Goal: Task Accomplishment & Management: Use online tool/utility

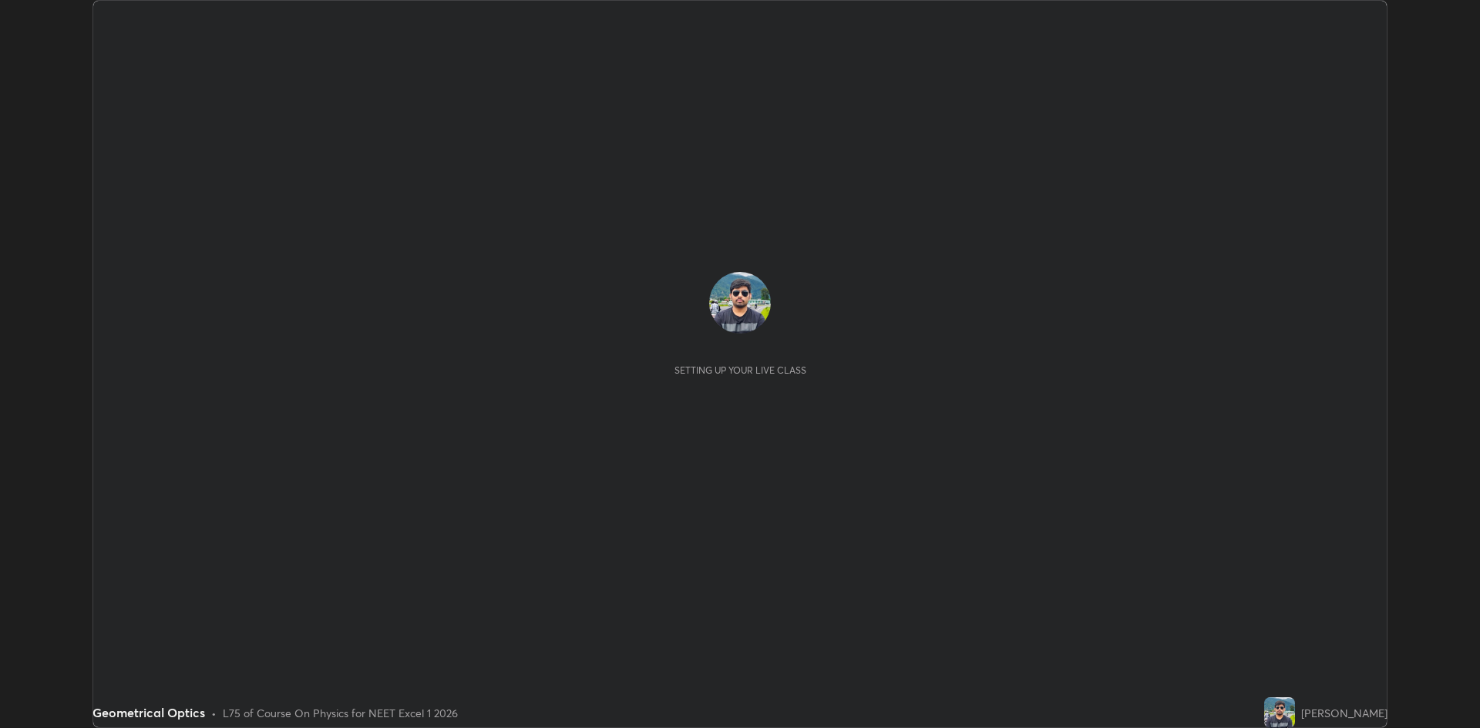
scroll to position [728, 1480]
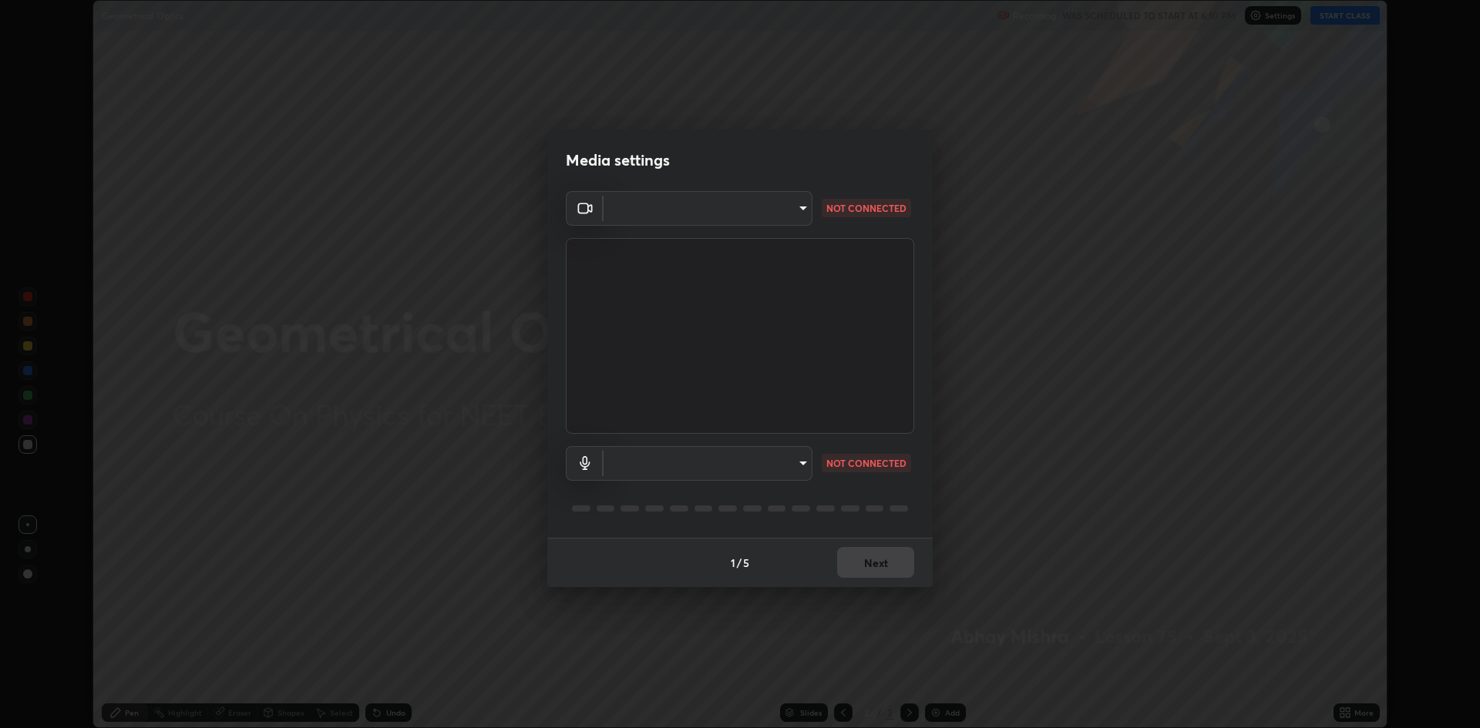
type input "19f5a41891380e342cc2e20ee29c049fd30f447990ccba3fed2dd813324d2085"
type input "5fecd447452baf74af4217e416d296194da7a2d64bc83f18390117129e3eb0fe"
click at [796, 206] on body "Erase all Geometrical Optics Recording WAS SCHEDULED TO START AT 6:10 PM Settin…" at bounding box center [740, 364] width 1480 height 728
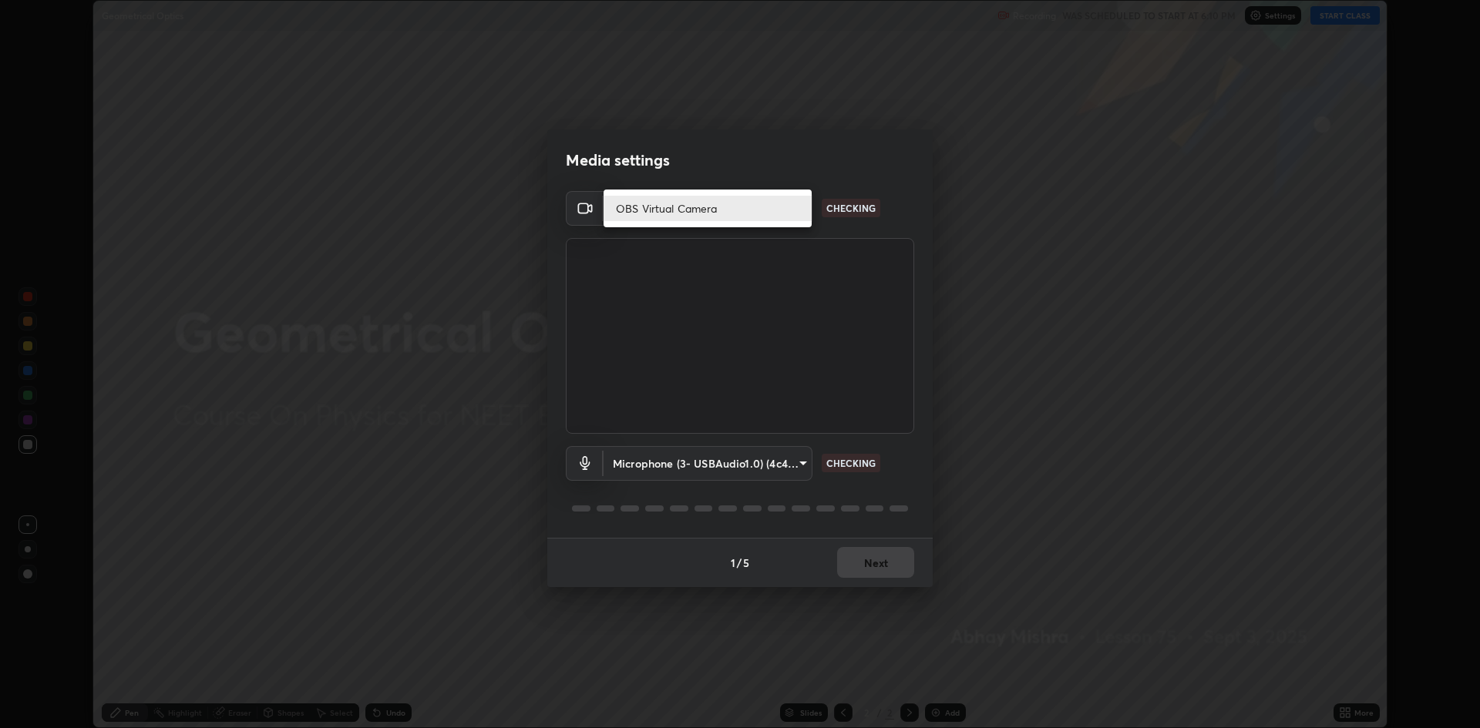
click at [757, 213] on li "OBS Virtual Camera" at bounding box center [707, 208] width 208 height 25
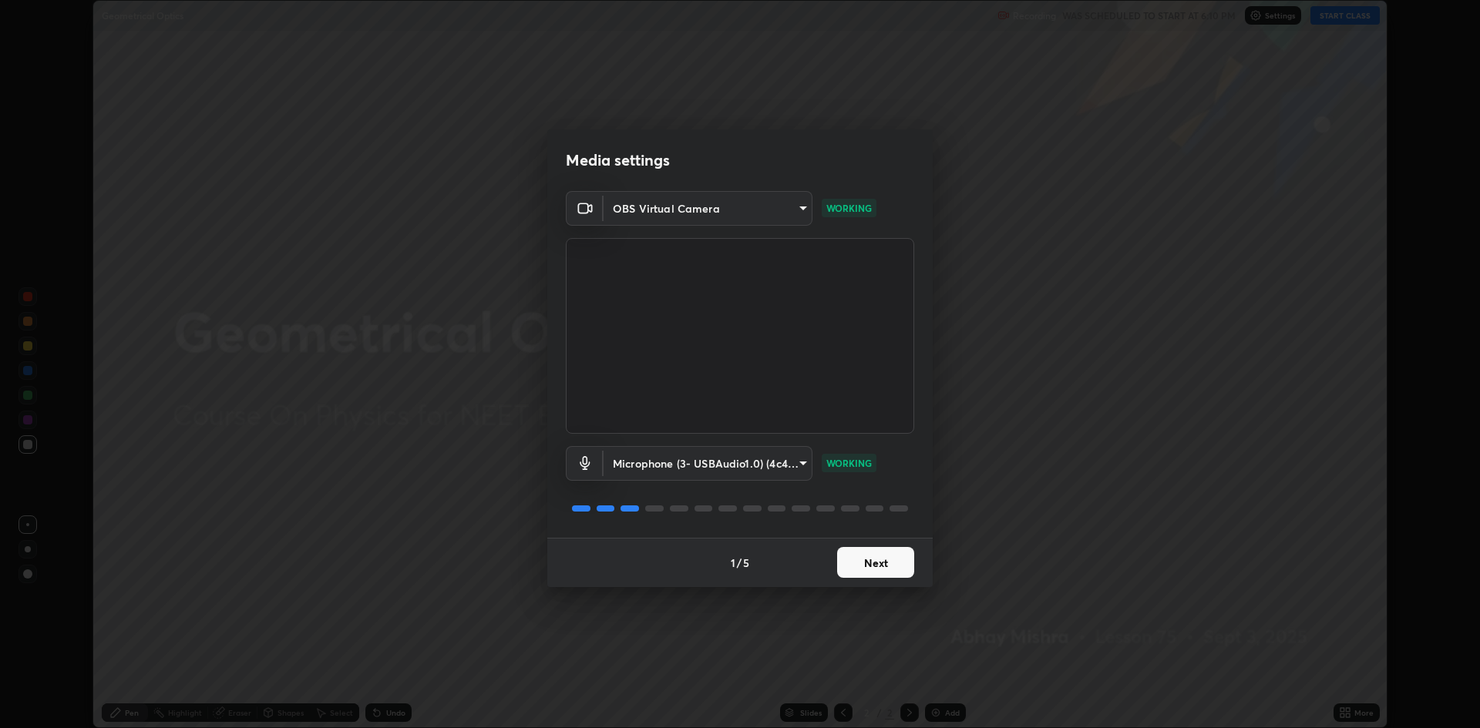
click at [888, 557] on button "Next" at bounding box center [875, 562] width 77 height 31
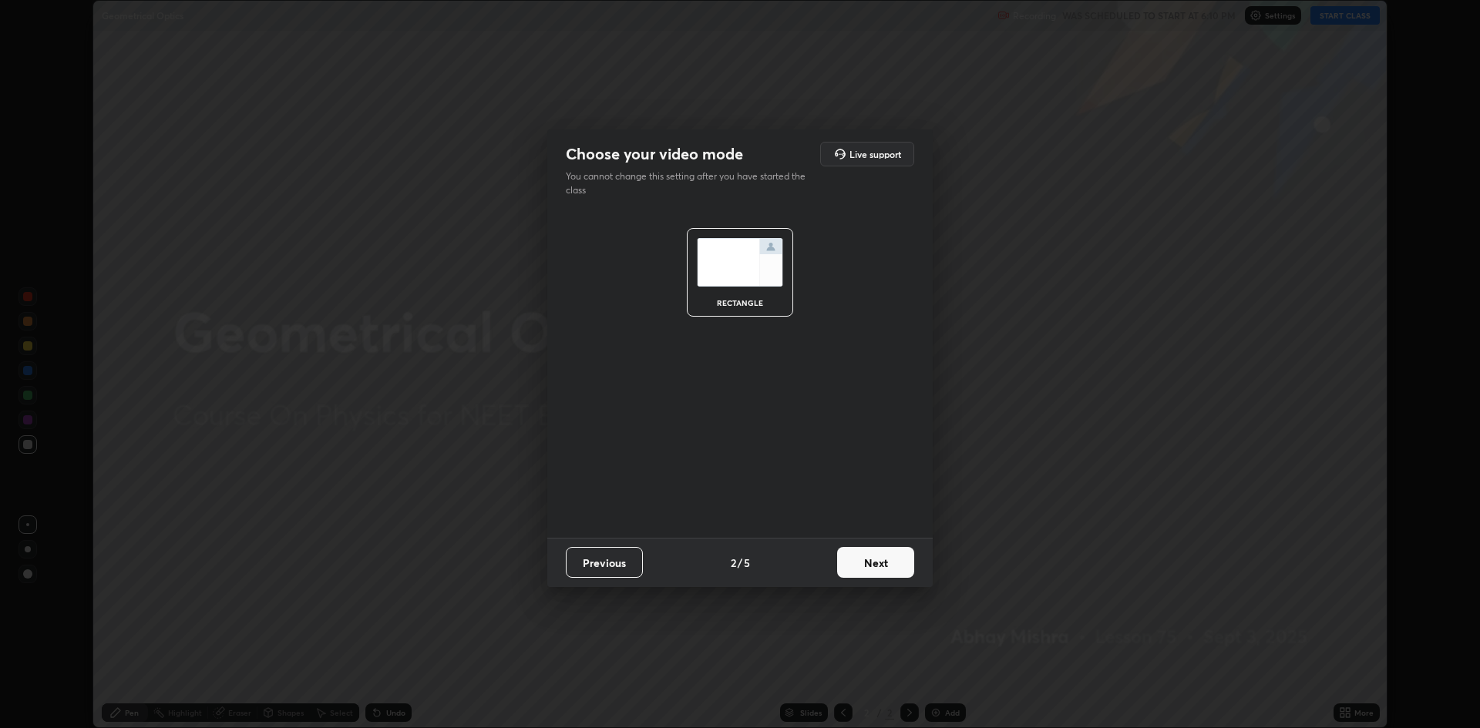
click at [886, 560] on button "Next" at bounding box center [875, 562] width 77 height 31
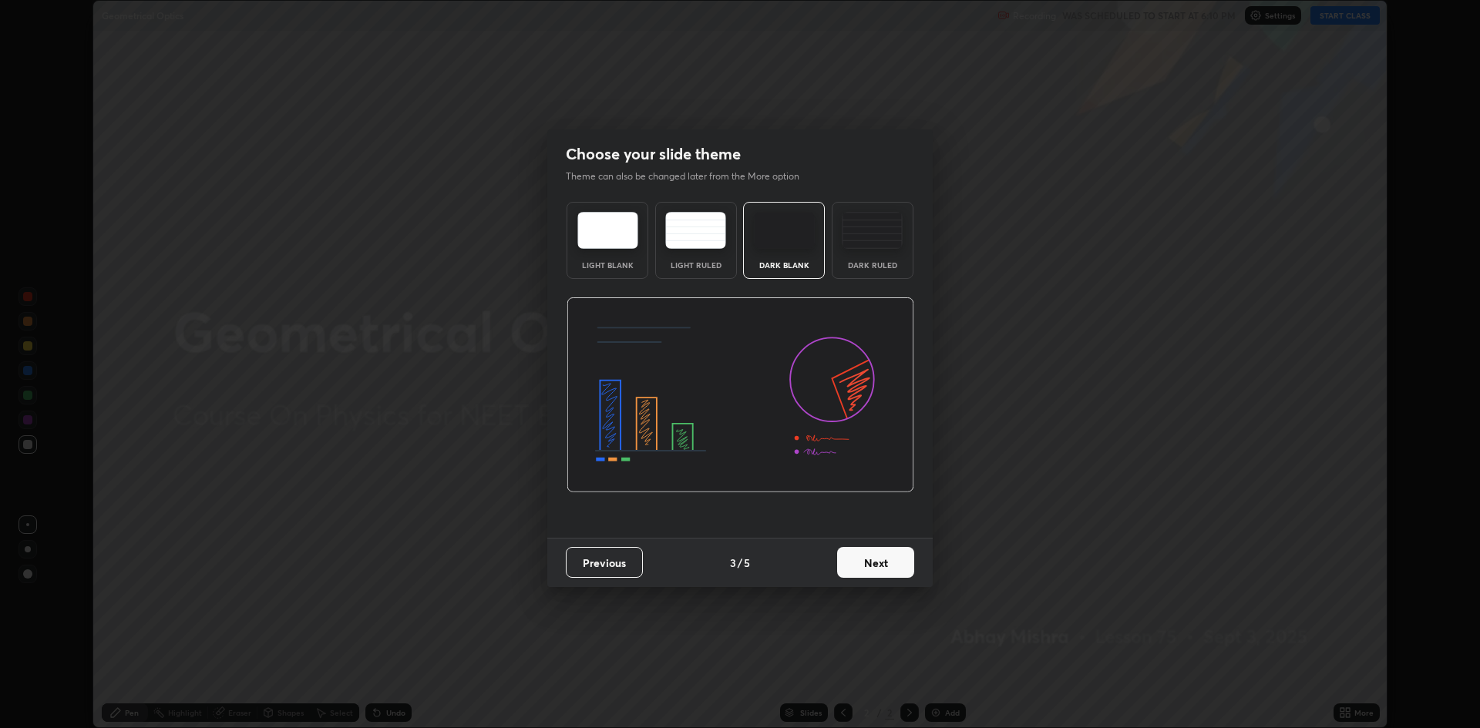
click at [883, 563] on button "Next" at bounding box center [875, 562] width 77 height 31
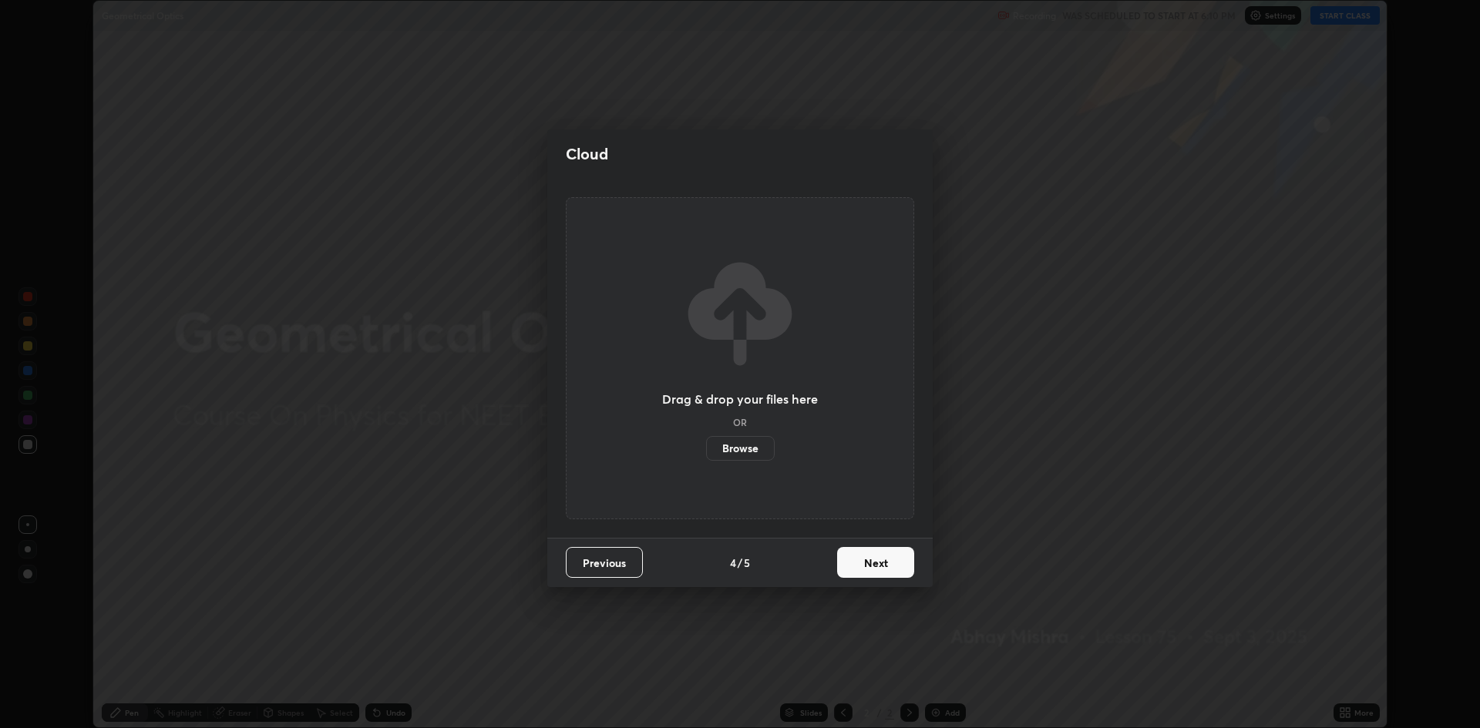
click at [883, 565] on button "Next" at bounding box center [875, 562] width 77 height 31
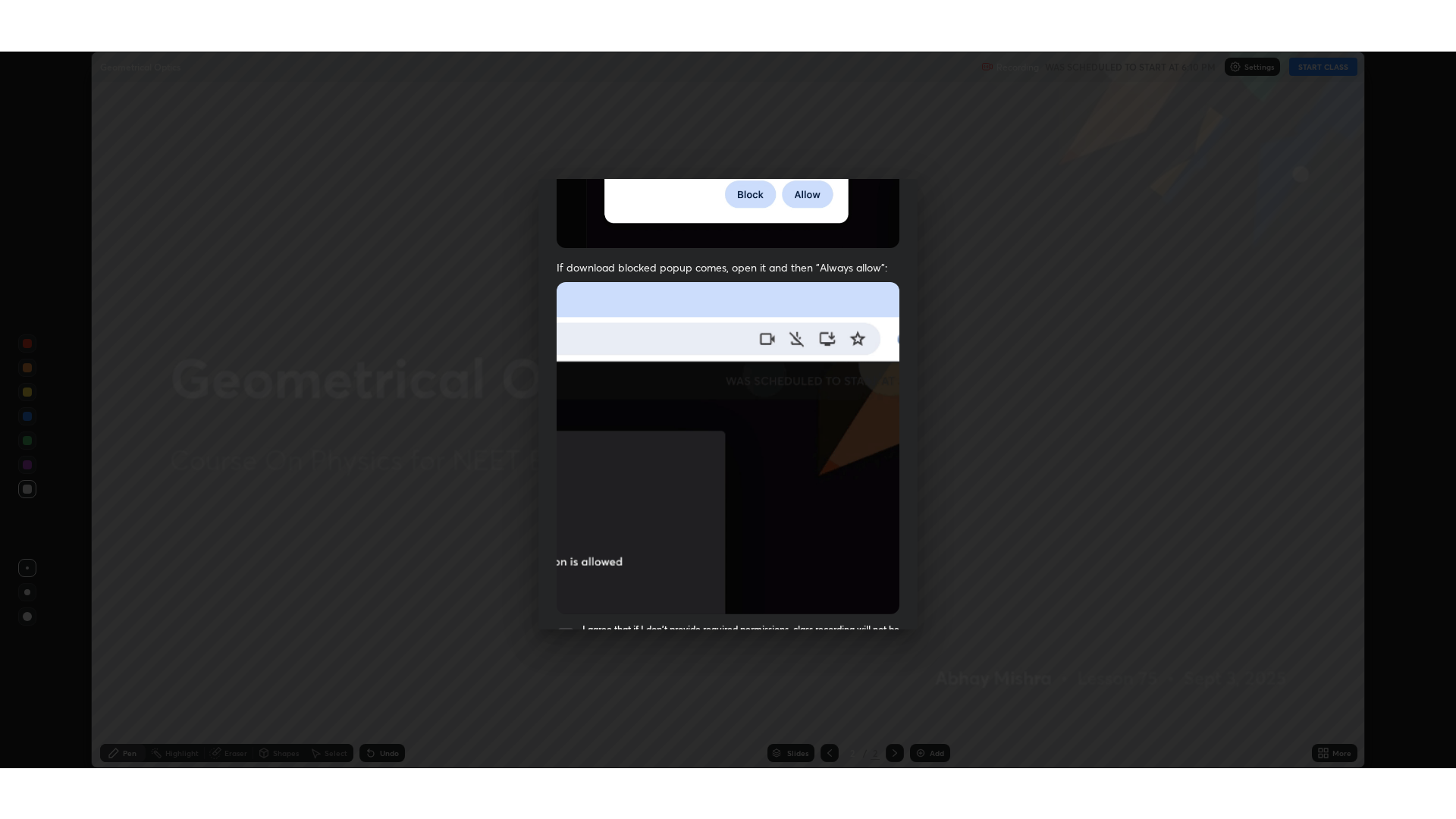
scroll to position [308, 0]
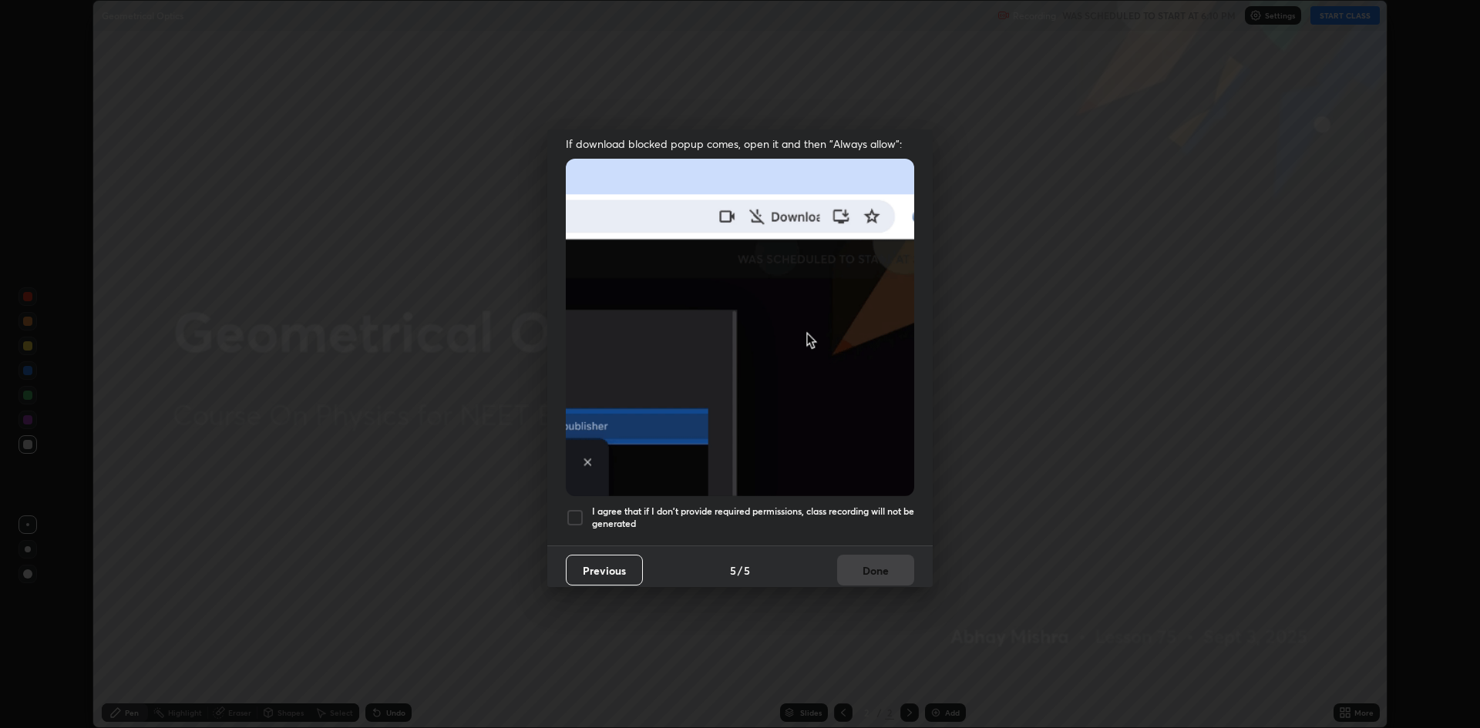
click at [572, 513] on div at bounding box center [575, 518] width 18 height 18
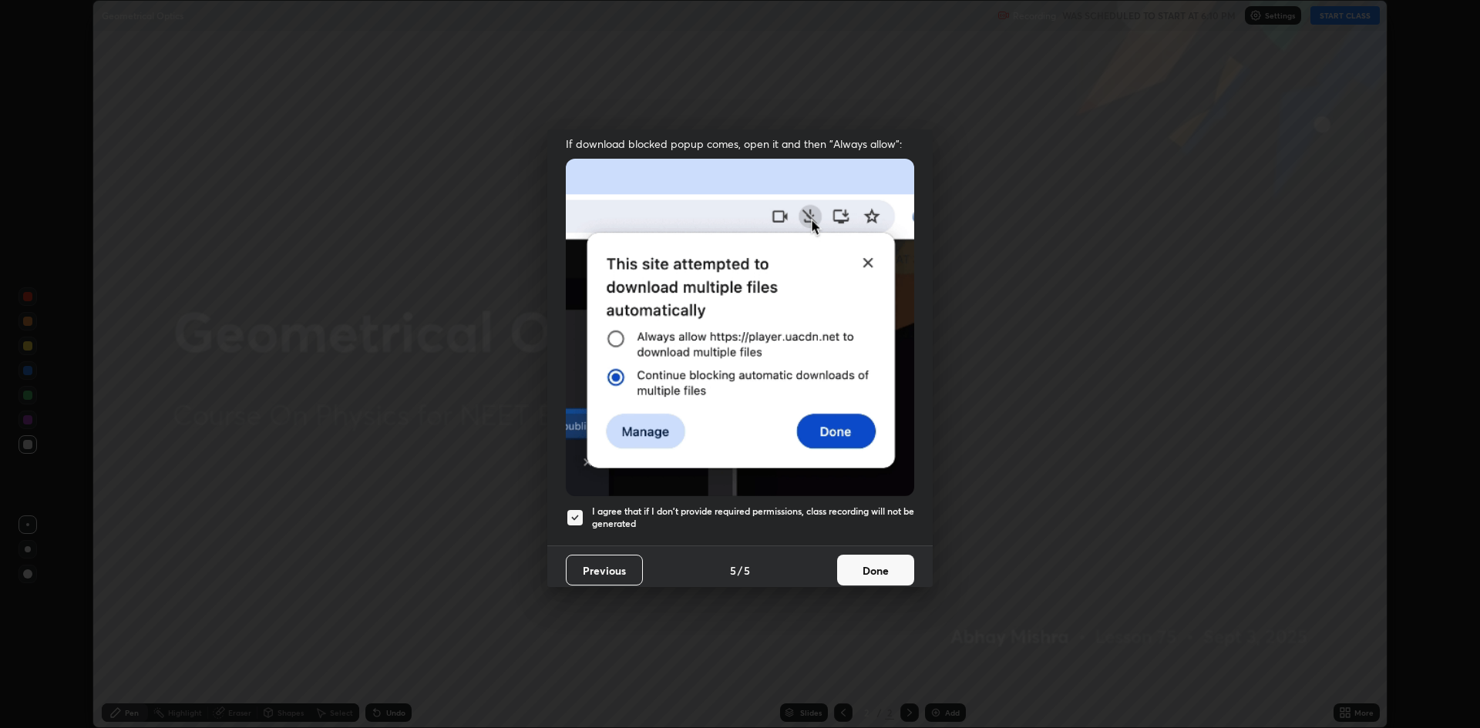
click at [882, 564] on button "Done" at bounding box center [875, 570] width 77 height 31
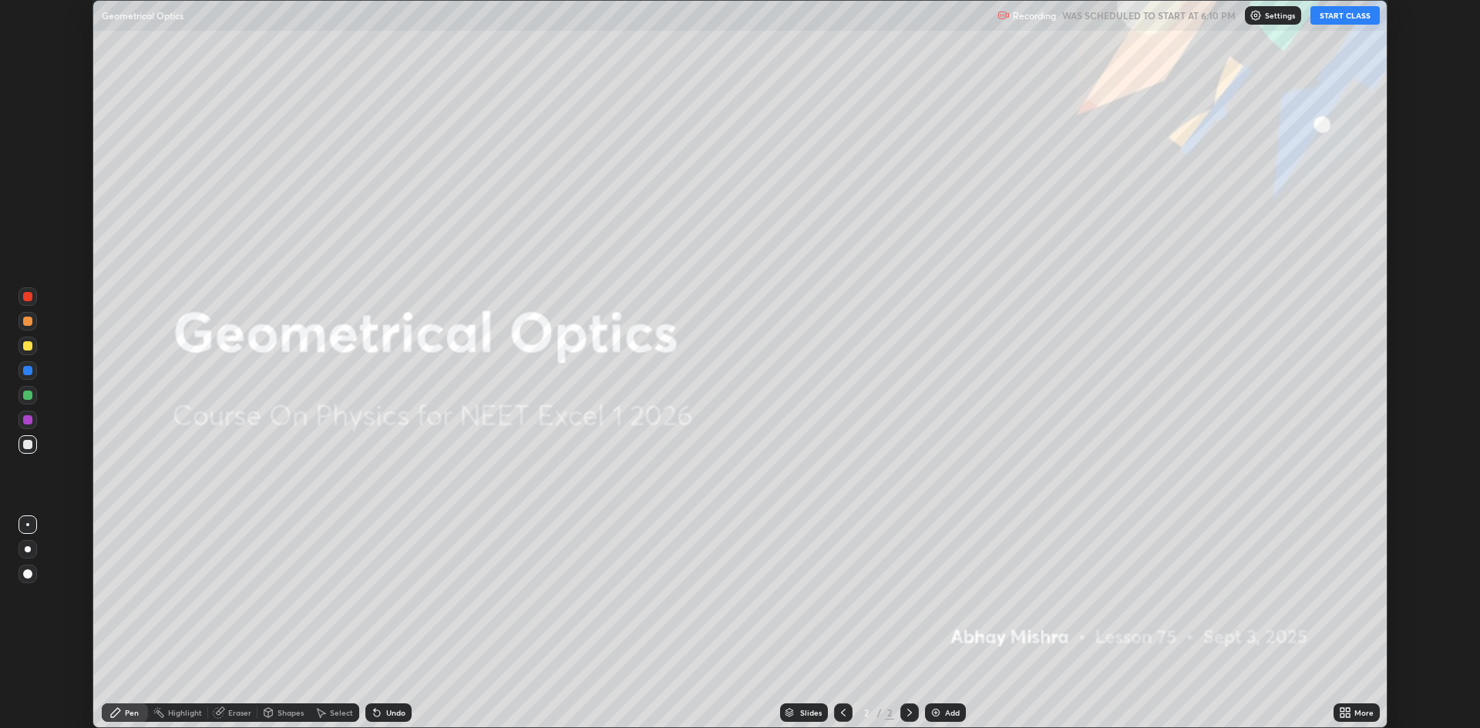
click at [1337, 22] on button "START CLASS" at bounding box center [1344, 15] width 69 height 18
click at [1347, 715] on icon at bounding box center [1348, 716] width 4 height 4
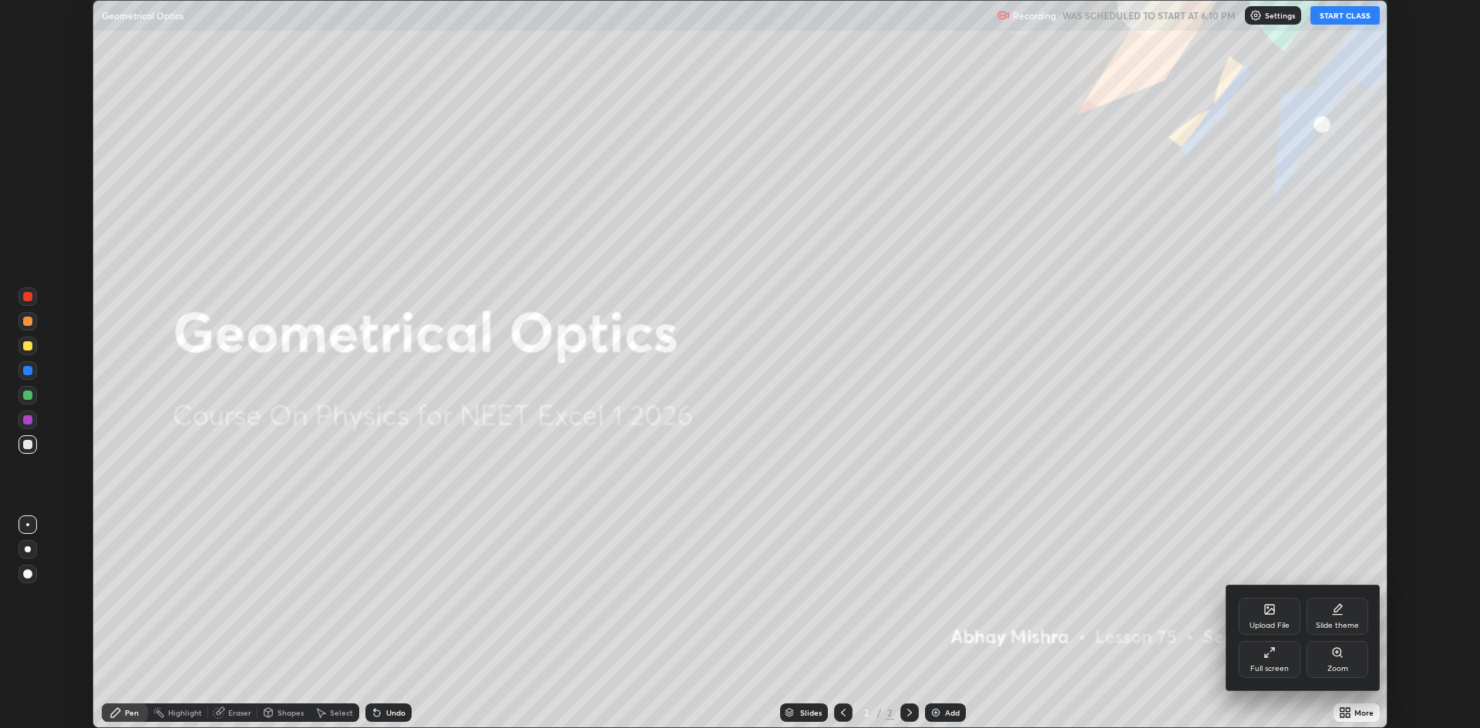
click at [1245, 663] on div "Full screen" at bounding box center [1270, 659] width 62 height 37
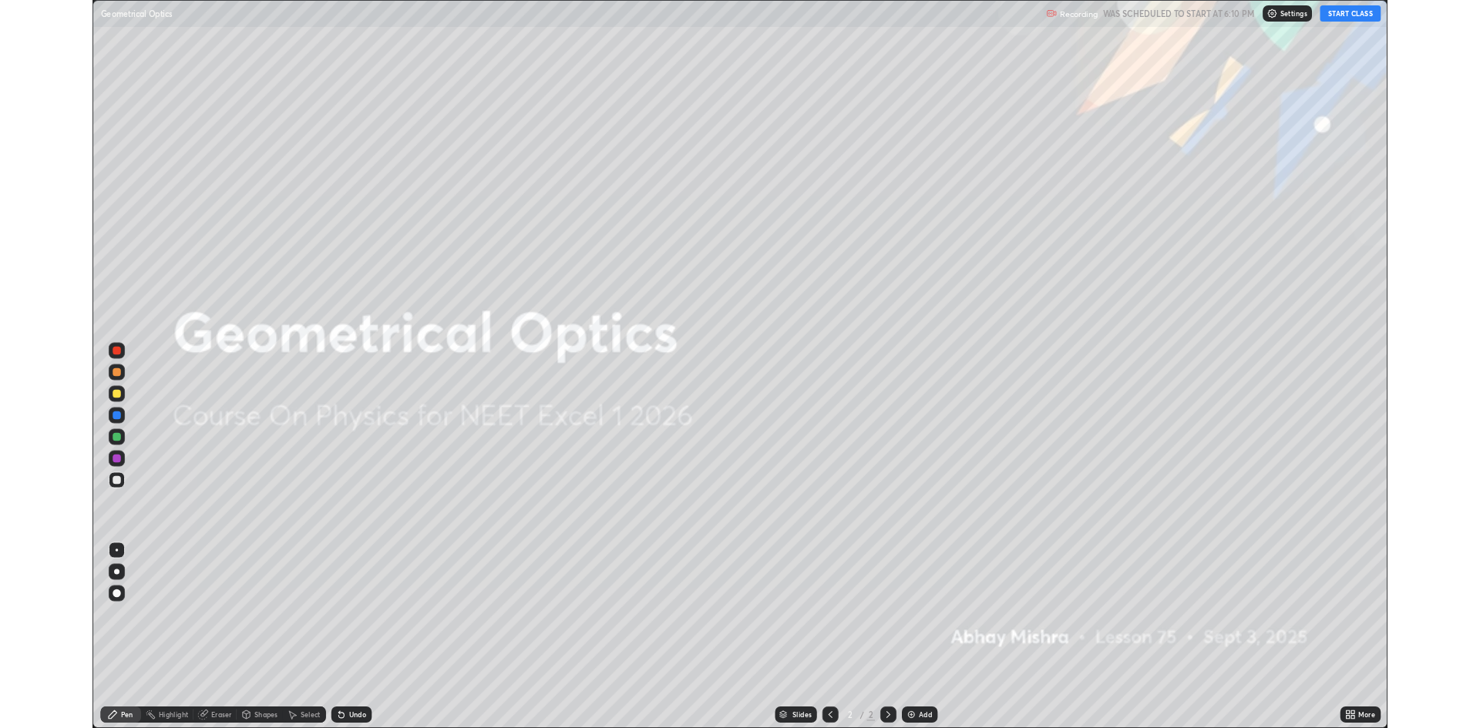
scroll to position [832, 1480]
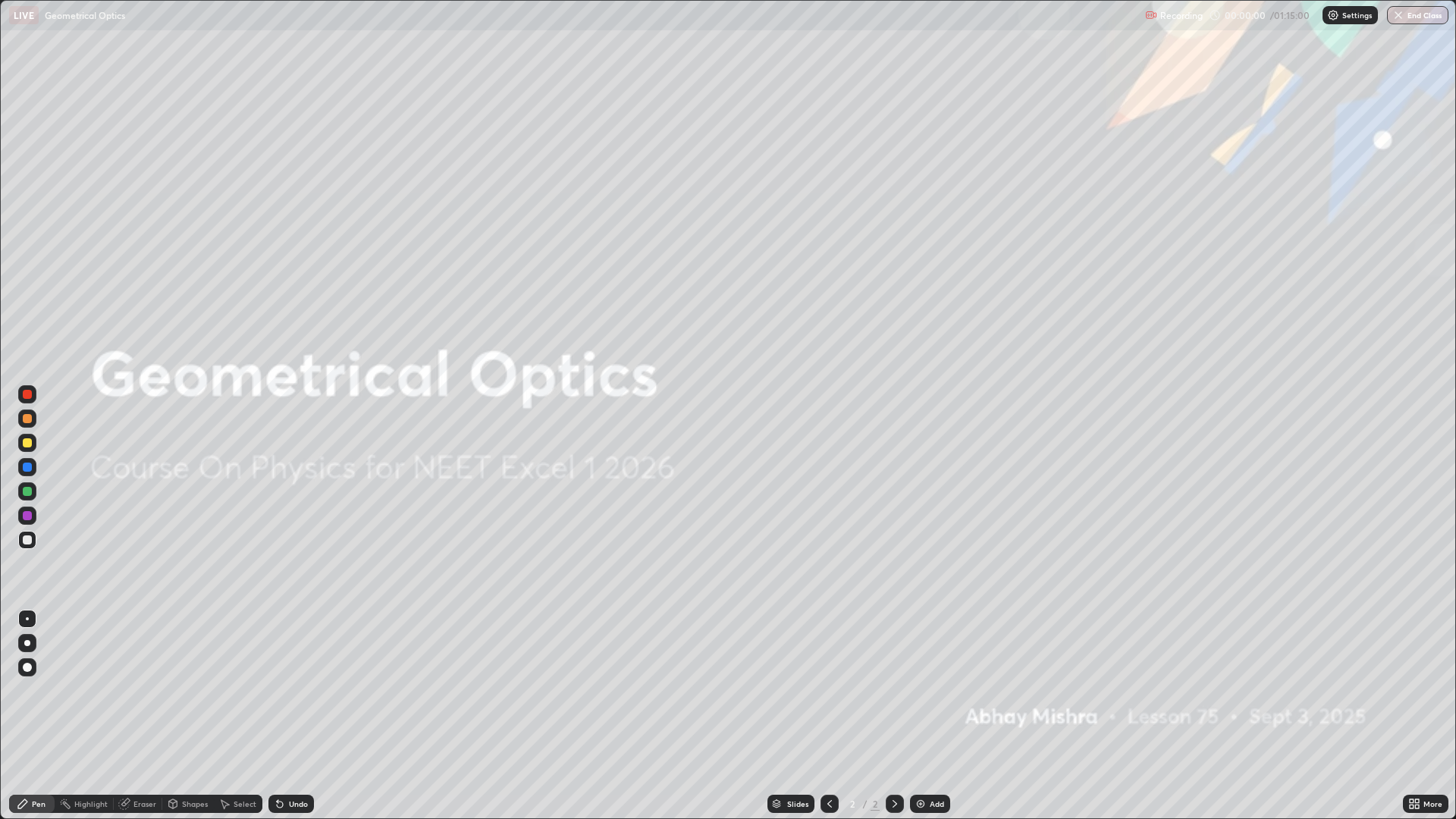
click at [930, 717] on div "Add" at bounding box center [937, 804] width 15 height 8
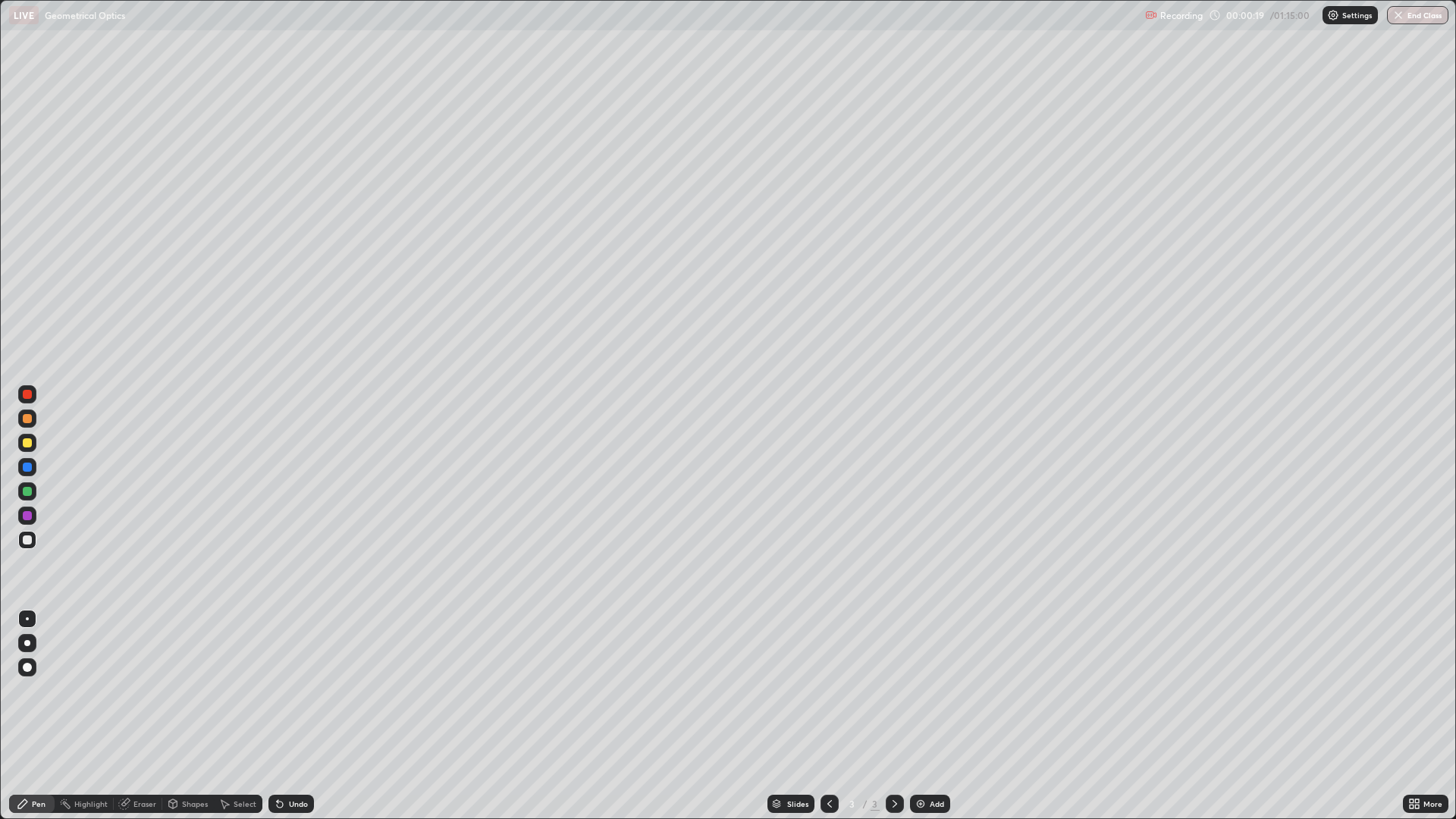
click at [293, 717] on div "Undo" at bounding box center [298, 804] width 19 height 8
click at [939, 717] on div "Add" at bounding box center [930, 804] width 40 height 18
click at [928, 717] on div "Add" at bounding box center [930, 804] width 40 height 18
click at [29, 445] on div at bounding box center [27, 442] width 9 height 9
click at [30, 541] on div at bounding box center [27, 539] width 9 height 9
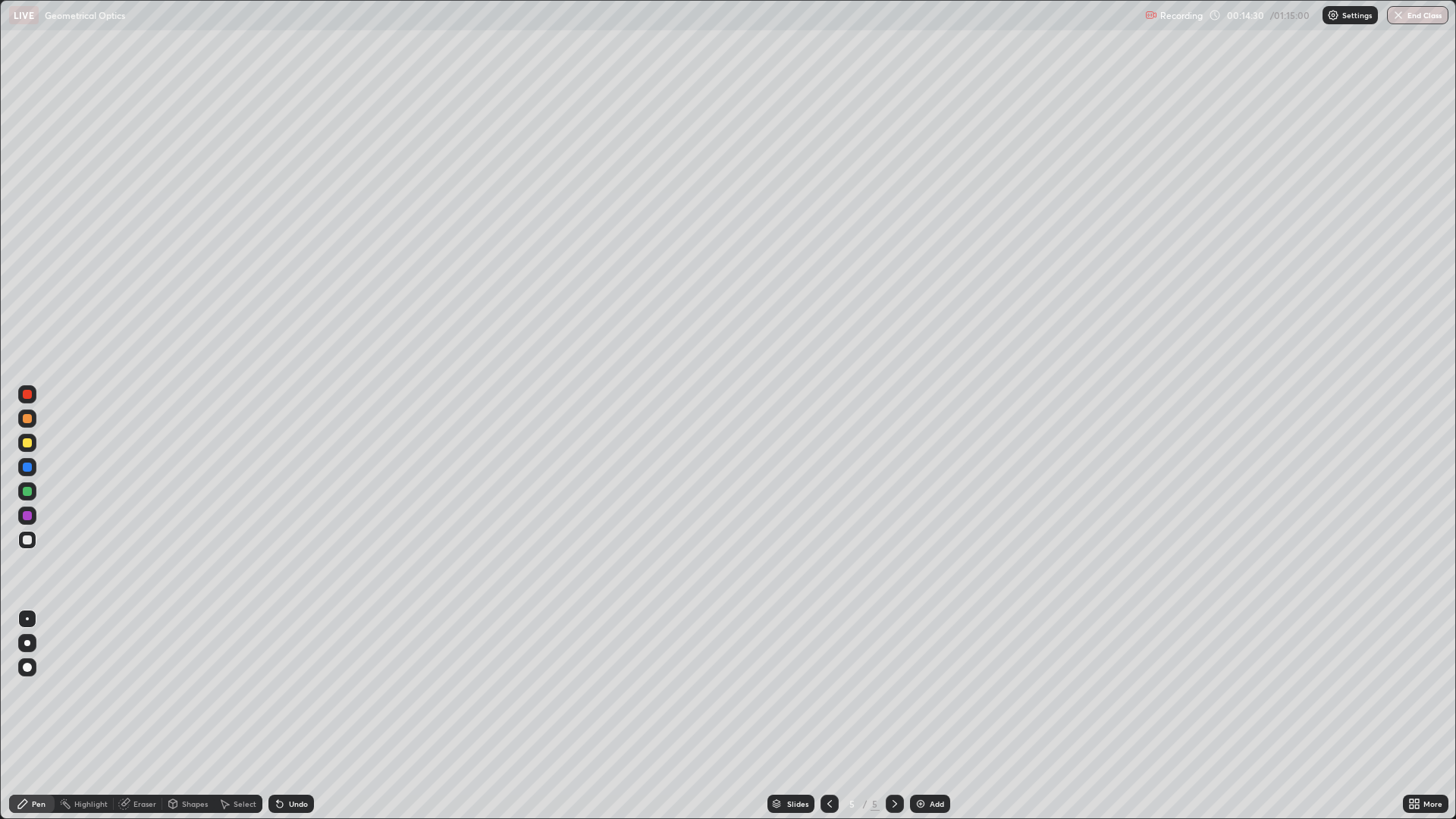
click at [31, 442] on div at bounding box center [27, 442] width 9 height 9
click at [939, 717] on div "Add" at bounding box center [937, 804] width 15 height 8
click at [32, 547] on div at bounding box center [27, 540] width 18 height 18
click at [281, 717] on div "Undo" at bounding box center [288, 804] width 51 height 31
click at [286, 717] on div "Undo" at bounding box center [291, 804] width 45 height 18
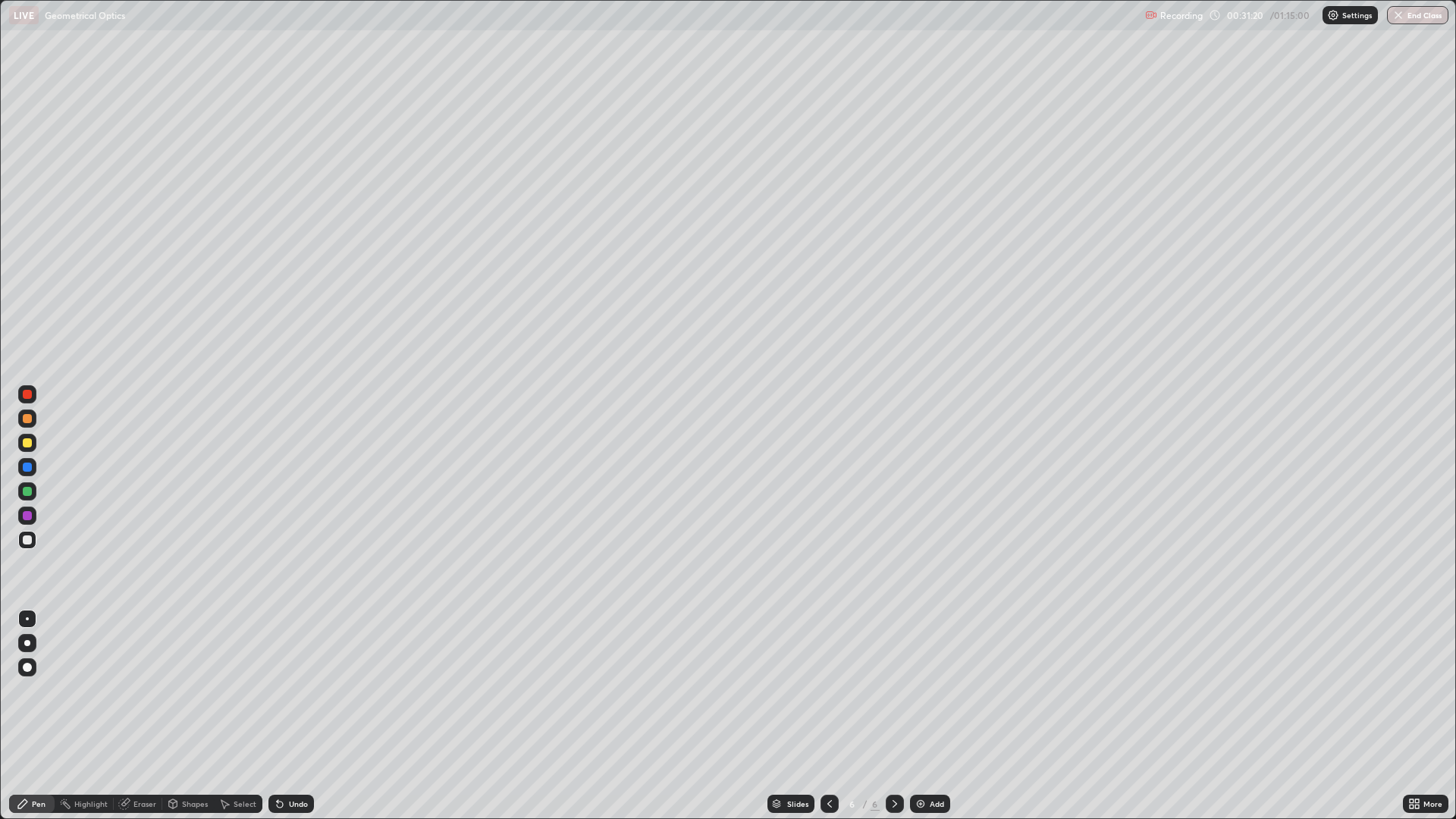
click at [184, 717] on div "Shapes" at bounding box center [195, 804] width 26 height 8
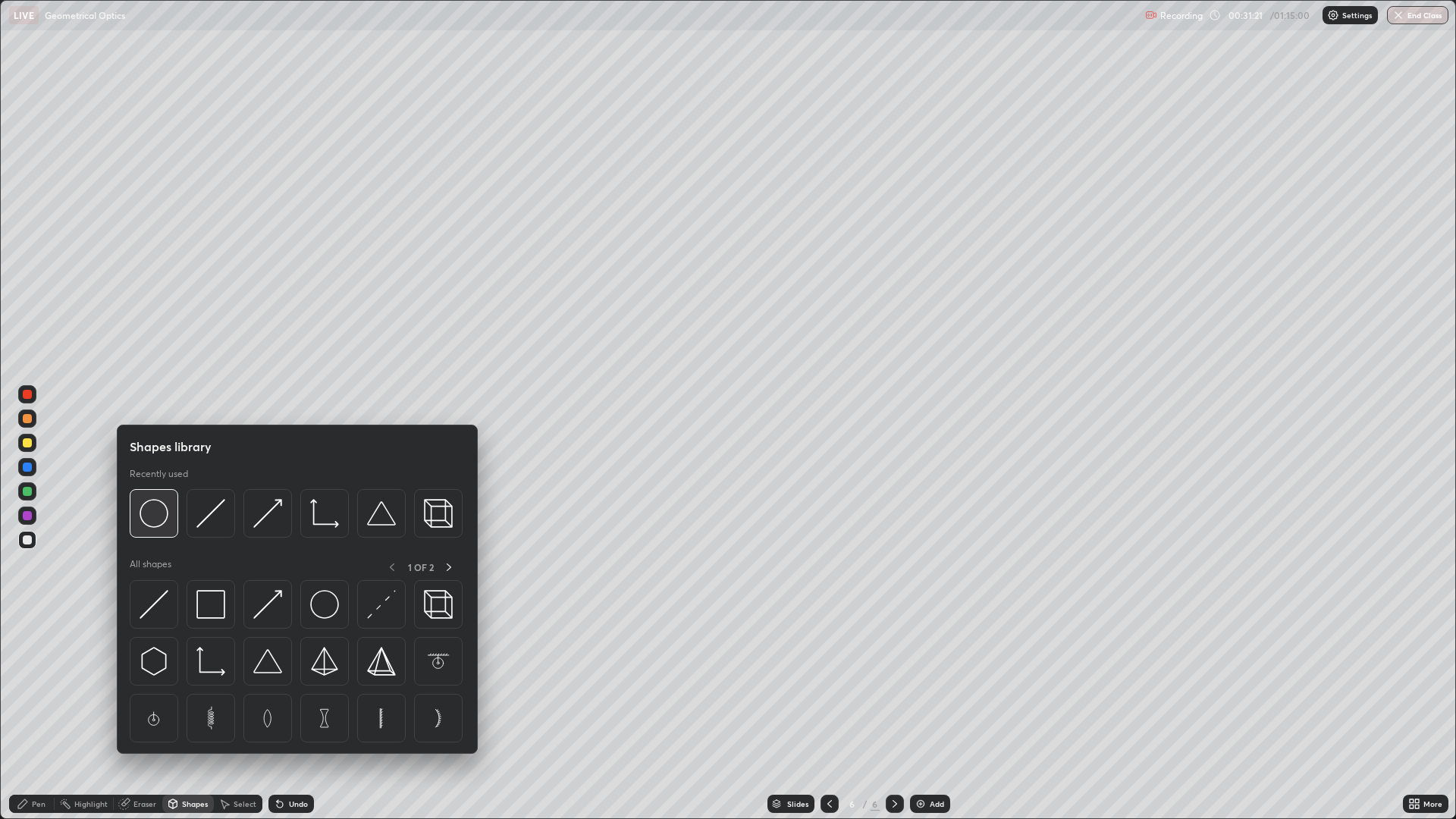
click at [168, 515] on div at bounding box center [153, 513] width 48 height 48
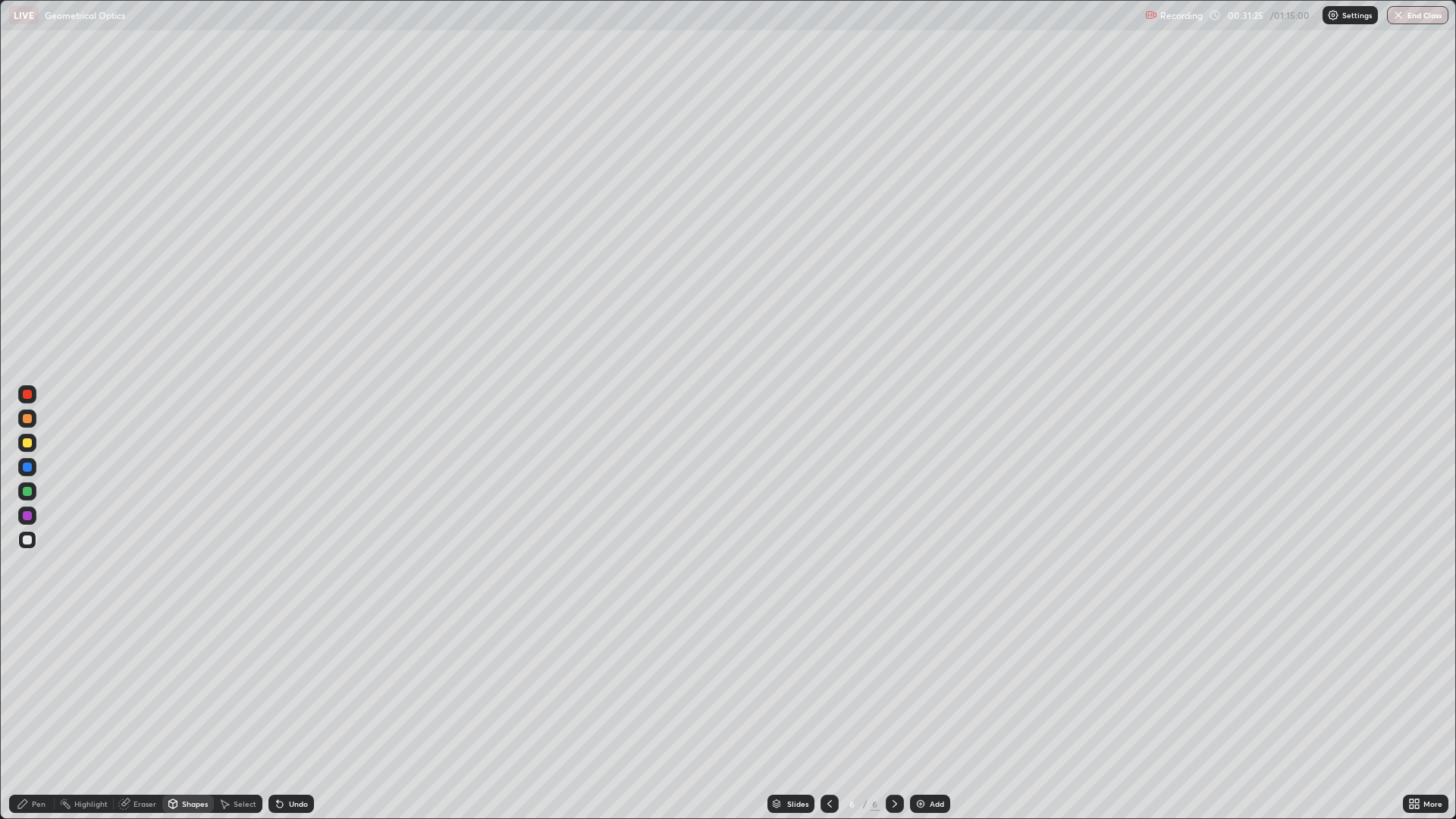
click at [37, 717] on div "Pen" at bounding box center [31, 804] width 45 height 18
click at [229, 717] on icon at bounding box center [224, 804] width 12 height 12
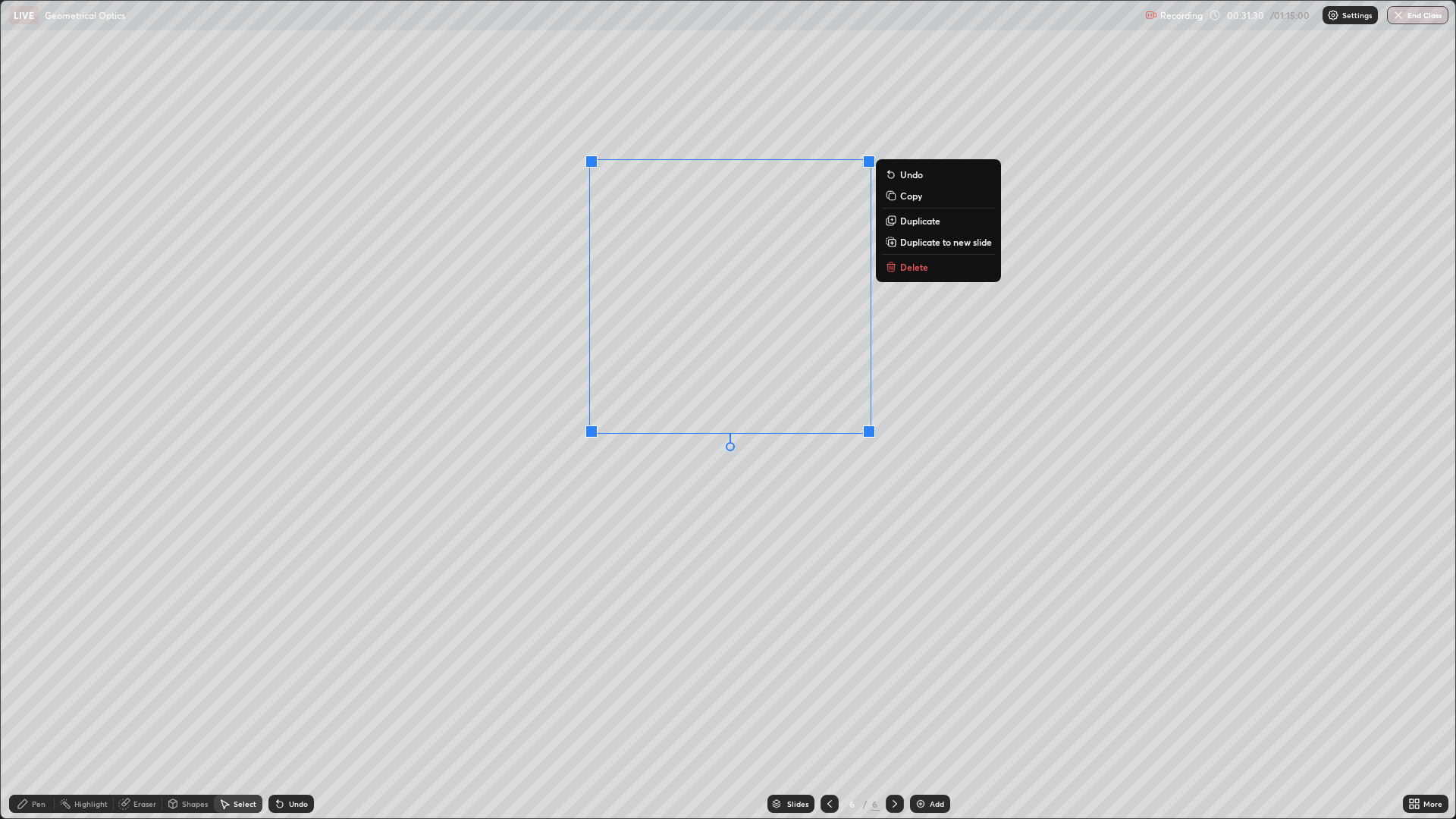
click at [41, 717] on div "Pen" at bounding box center [38, 804] width 14 height 8
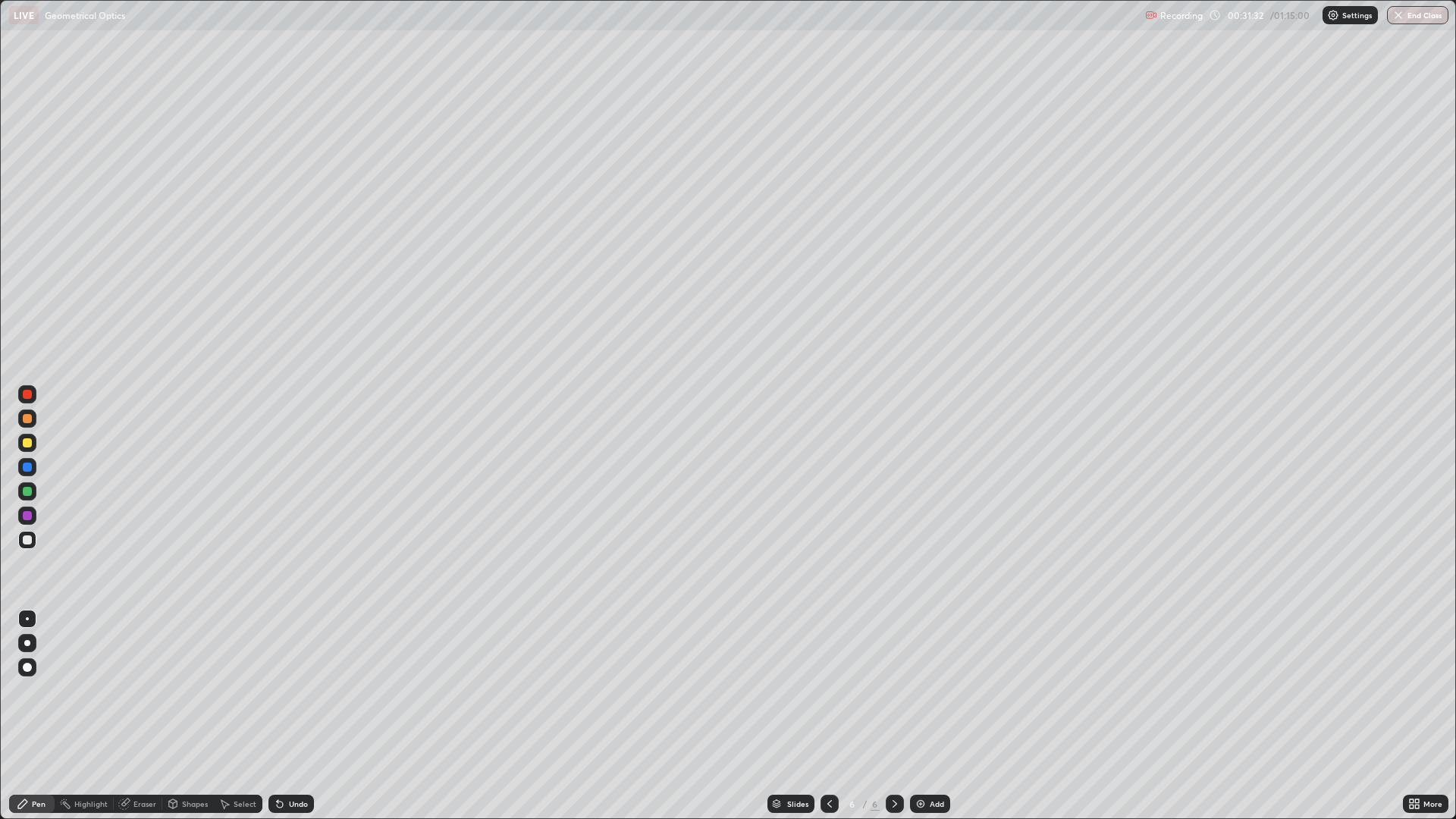
click at [31, 440] on div at bounding box center [27, 442] width 9 height 9
click at [201, 717] on div "Shapes" at bounding box center [195, 804] width 26 height 8
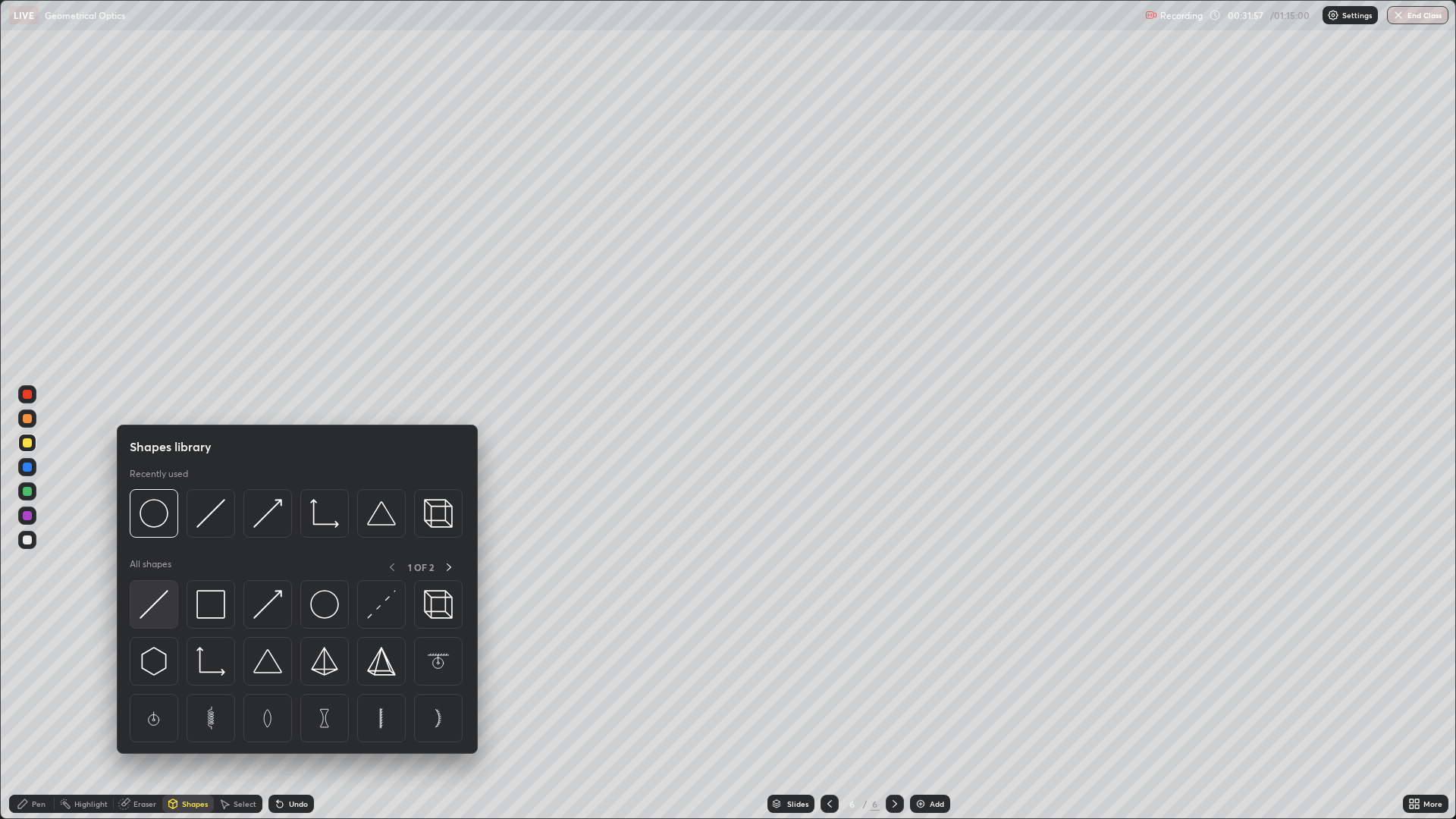
click at [173, 611] on div at bounding box center [153, 604] width 48 height 48
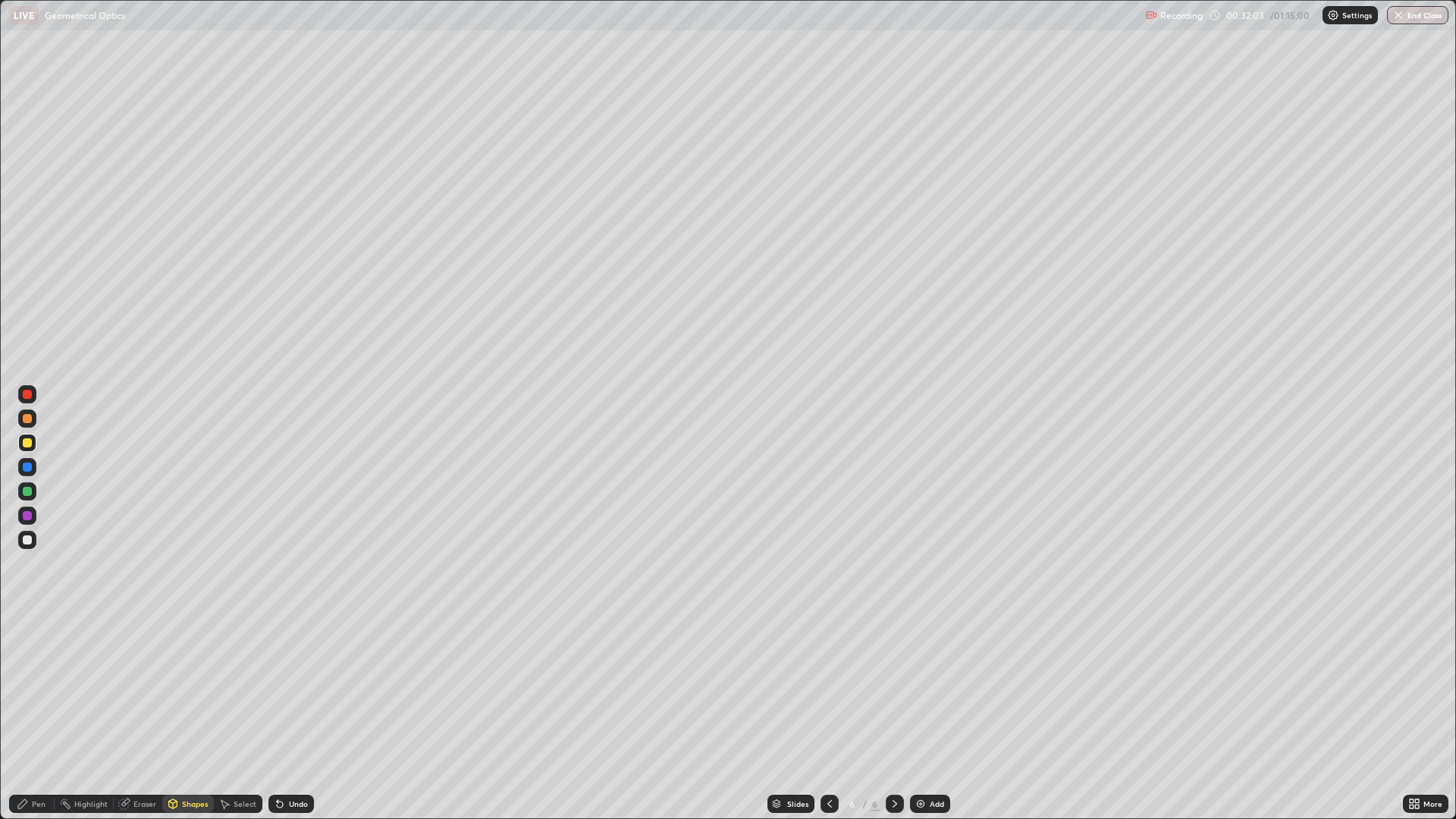
click at [30, 717] on div "Pen" at bounding box center [31, 804] width 45 height 18
click at [29, 547] on div at bounding box center [27, 540] width 18 height 18
click at [30, 515] on div at bounding box center [27, 515] width 9 height 9
click at [290, 717] on div "Undo" at bounding box center [298, 804] width 19 height 8
click at [289, 717] on div "Undo" at bounding box center [298, 804] width 19 height 8
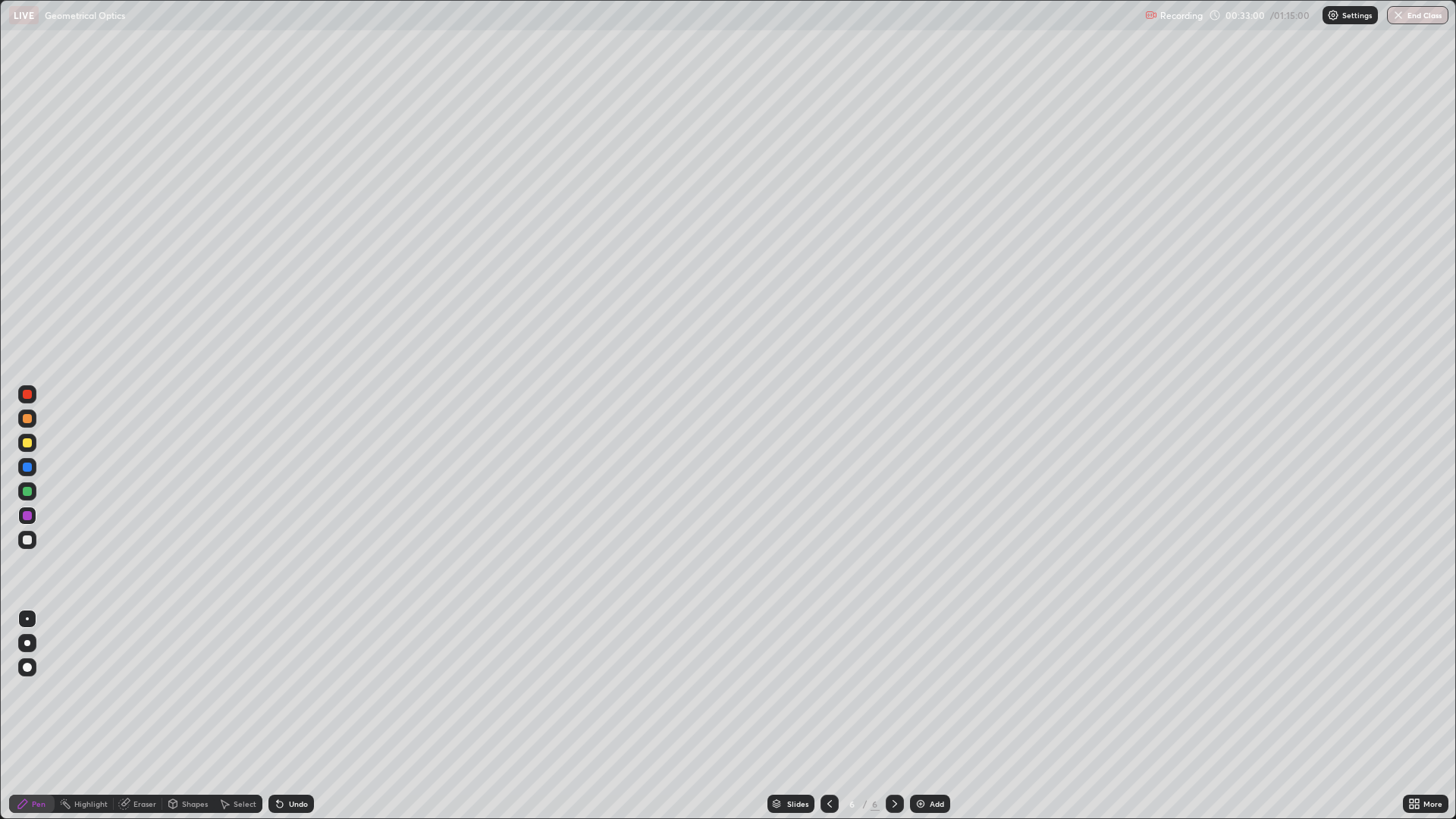
click at [289, 717] on div "Undo" at bounding box center [298, 804] width 19 height 8
click at [294, 717] on div "Undo" at bounding box center [298, 804] width 19 height 8
click at [293, 717] on div "Undo" at bounding box center [298, 804] width 19 height 8
click at [928, 717] on div "Add" at bounding box center [930, 804] width 40 height 18
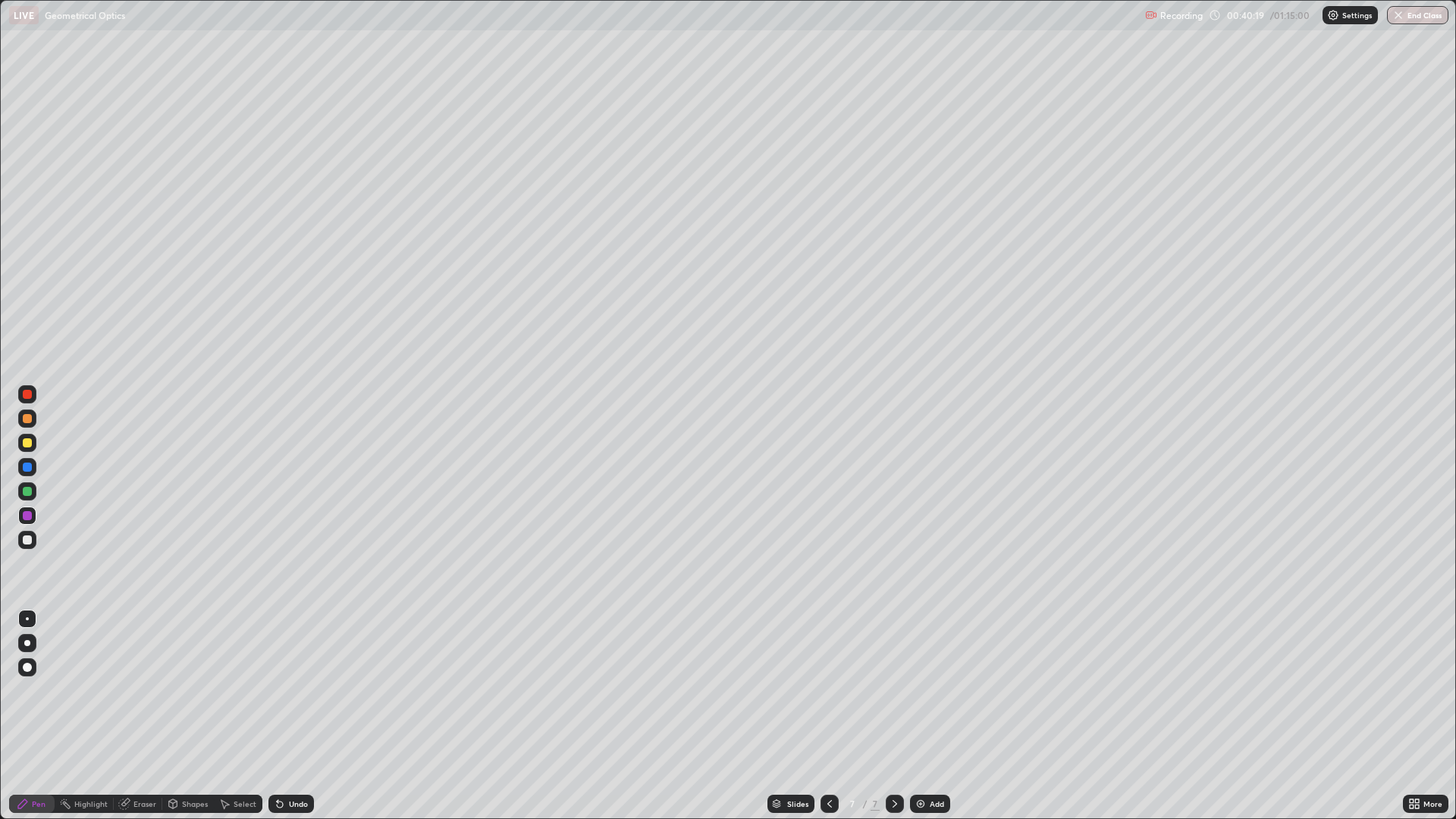
click at [30, 540] on div at bounding box center [27, 539] width 9 height 9
click at [34, 445] on div at bounding box center [27, 443] width 18 height 18
click at [292, 717] on div "Undo" at bounding box center [298, 804] width 19 height 8
click at [286, 717] on div "Undo" at bounding box center [291, 804] width 45 height 18
click at [925, 717] on img at bounding box center [920, 804] width 12 height 12
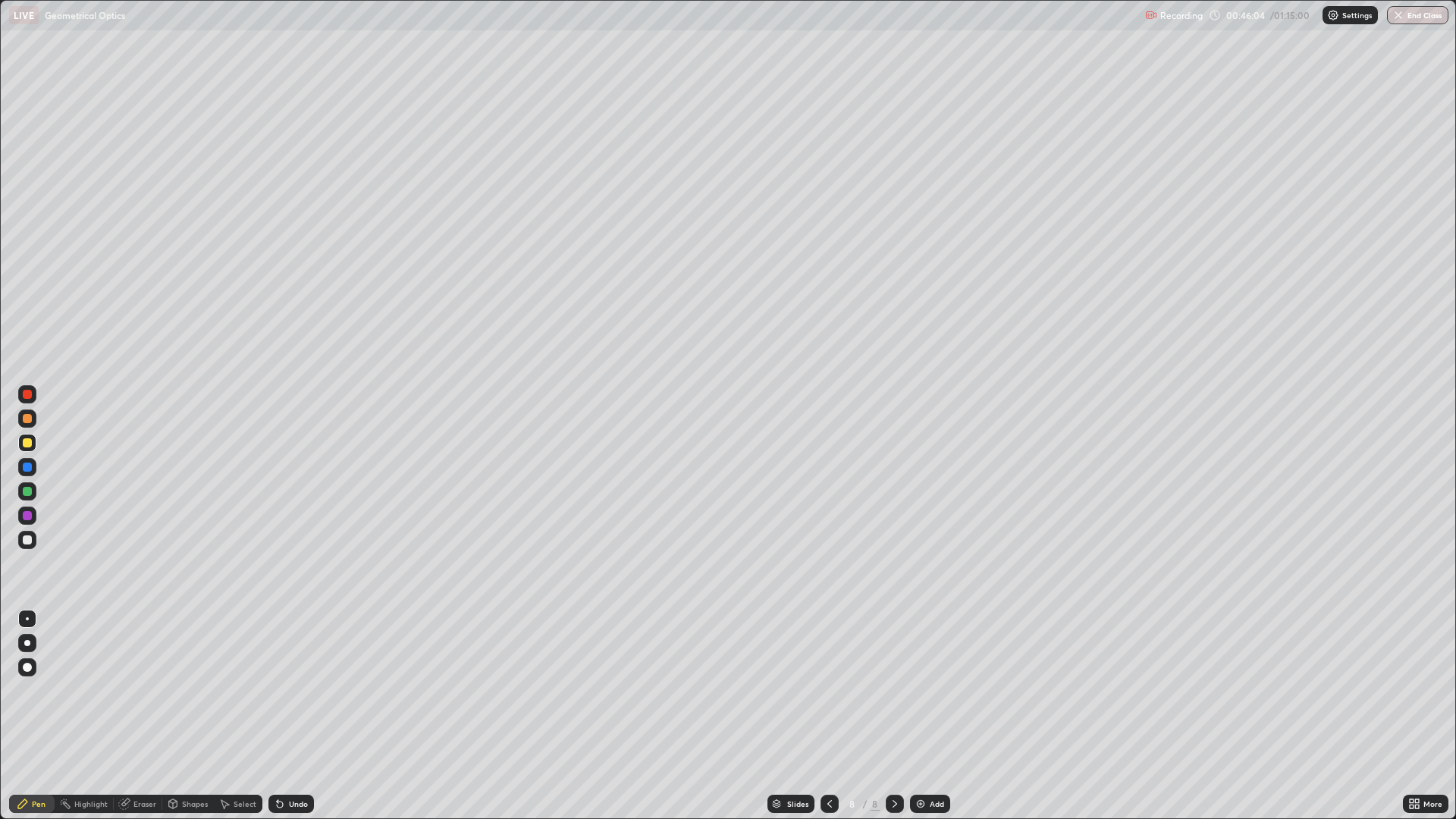
click at [25, 540] on div at bounding box center [27, 539] width 9 height 9
click at [26, 424] on div at bounding box center [27, 418] width 18 height 18
click at [28, 442] on div at bounding box center [27, 442] width 9 height 9
click at [25, 542] on div at bounding box center [27, 539] width 9 height 9
click at [30, 445] on div at bounding box center [27, 442] width 9 height 9
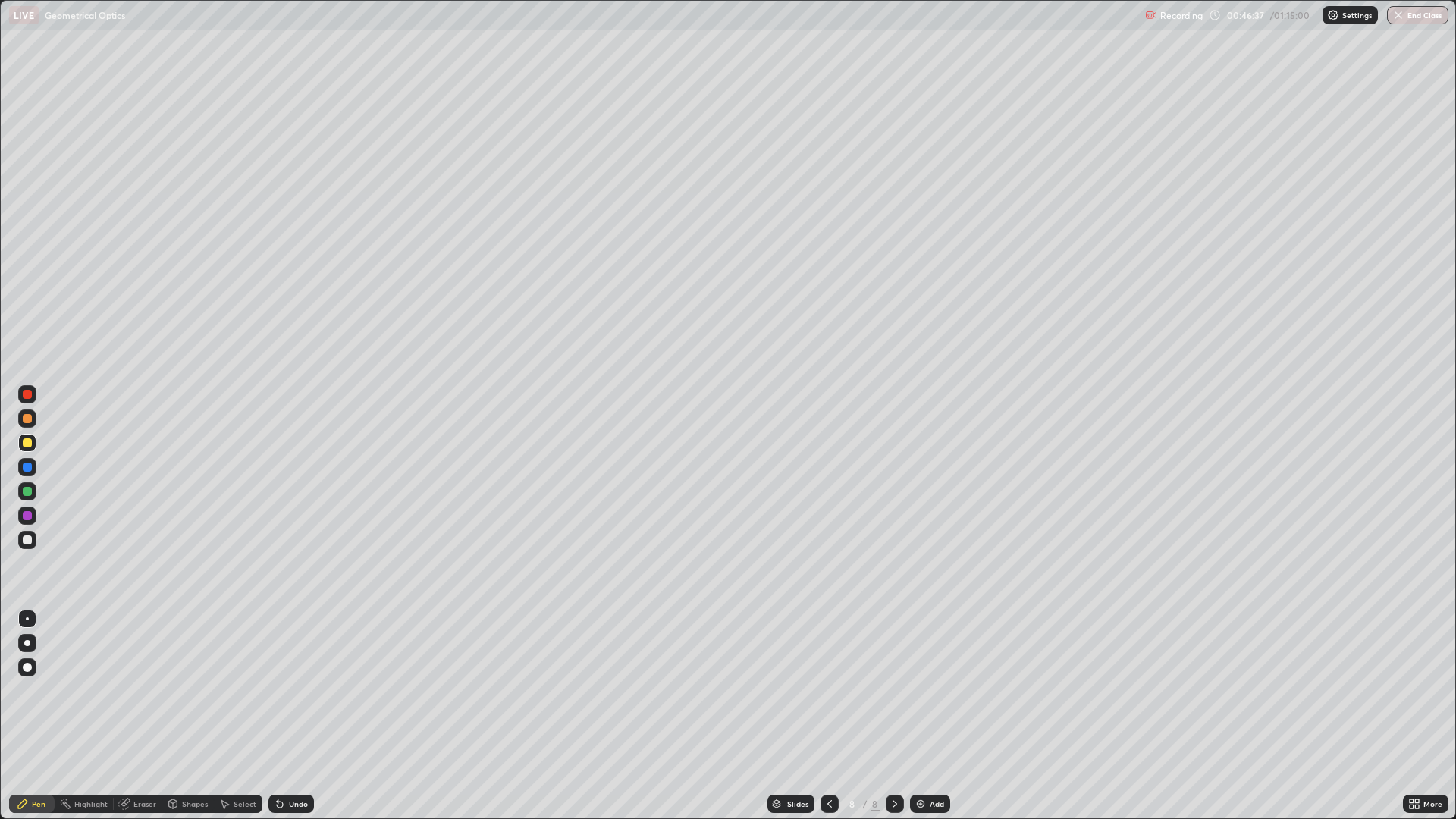
click at [32, 537] on div at bounding box center [27, 540] width 18 height 18
click at [33, 443] on div at bounding box center [27, 443] width 18 height 18
click at [30, 547] on div at bounding box center [27, 540] width 18 height 18
click at [930, 717] on div "Add" at bounding box center [937, 804] width 15 height 8
click at [301, 717] on div "Undo" at bounding box center [291, 804] width 45 height 18
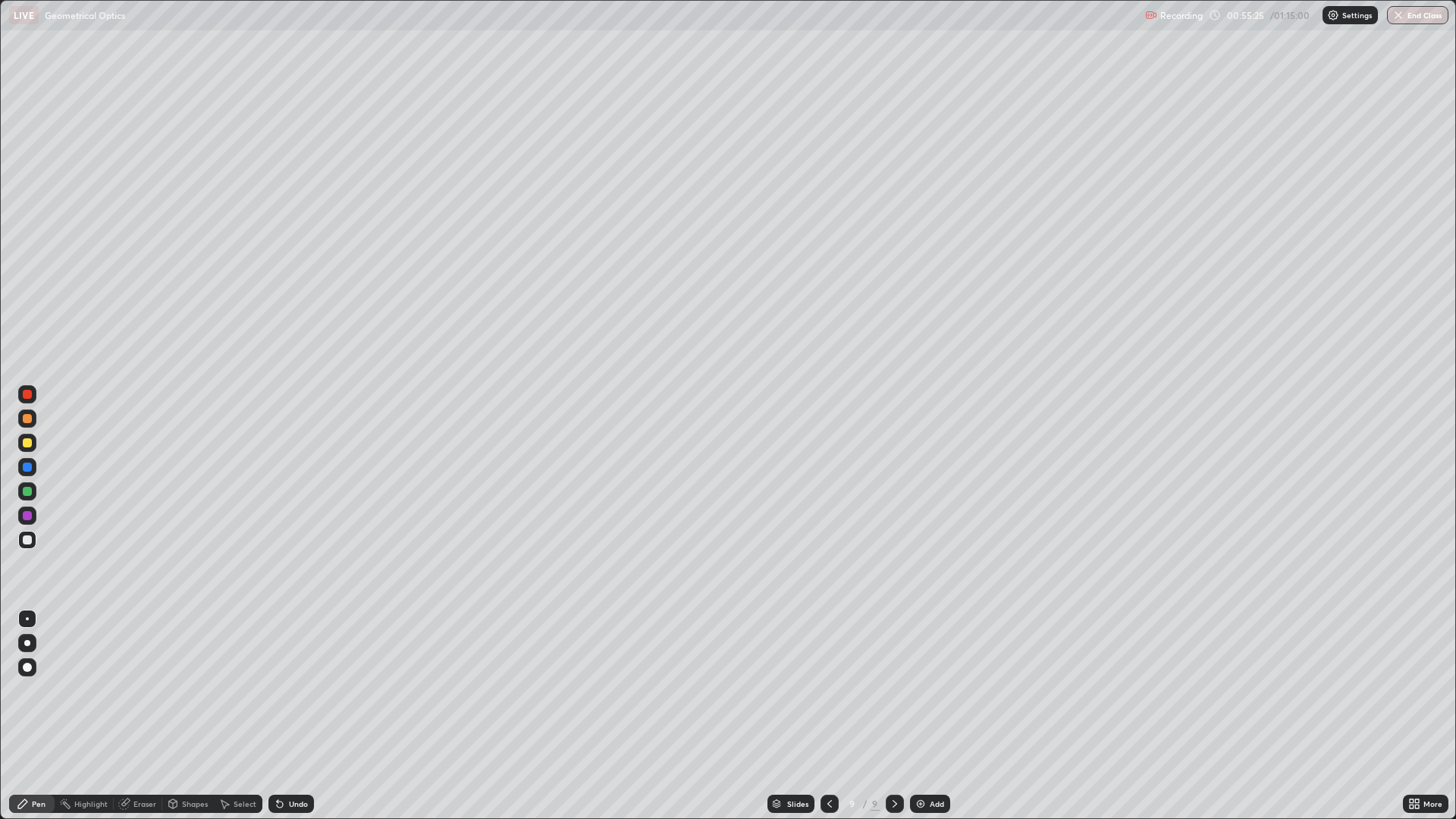
click at [302, 717] on div "Undo" at bounding box center [298, 804] width 19 height 8
click at [1414, 13] on button "End Class" at bounding box center [1418, 15] width 61 height 18
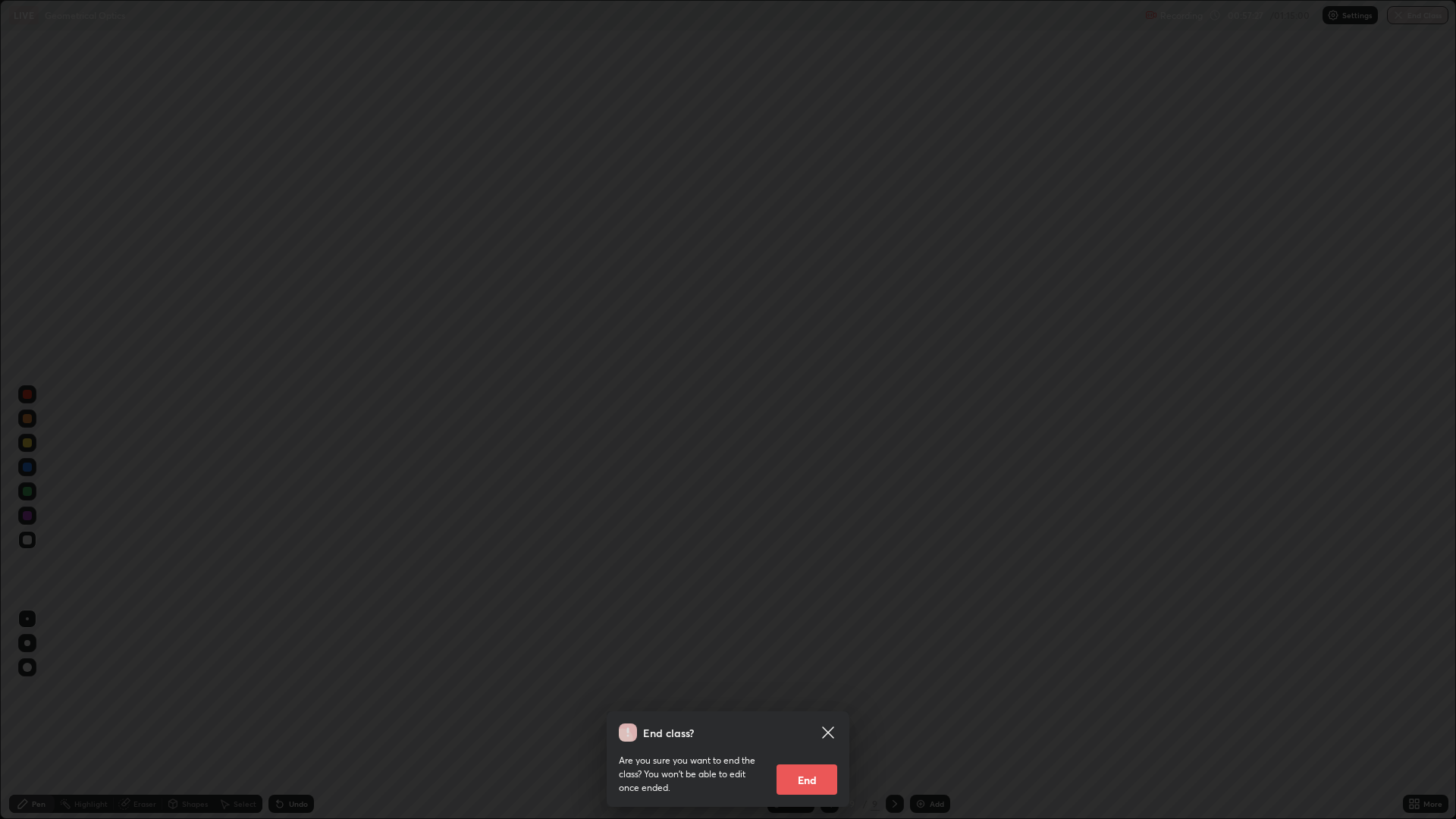
click at [819, 717] on button "End" at bounding box center [807, 780] width 61 height 31
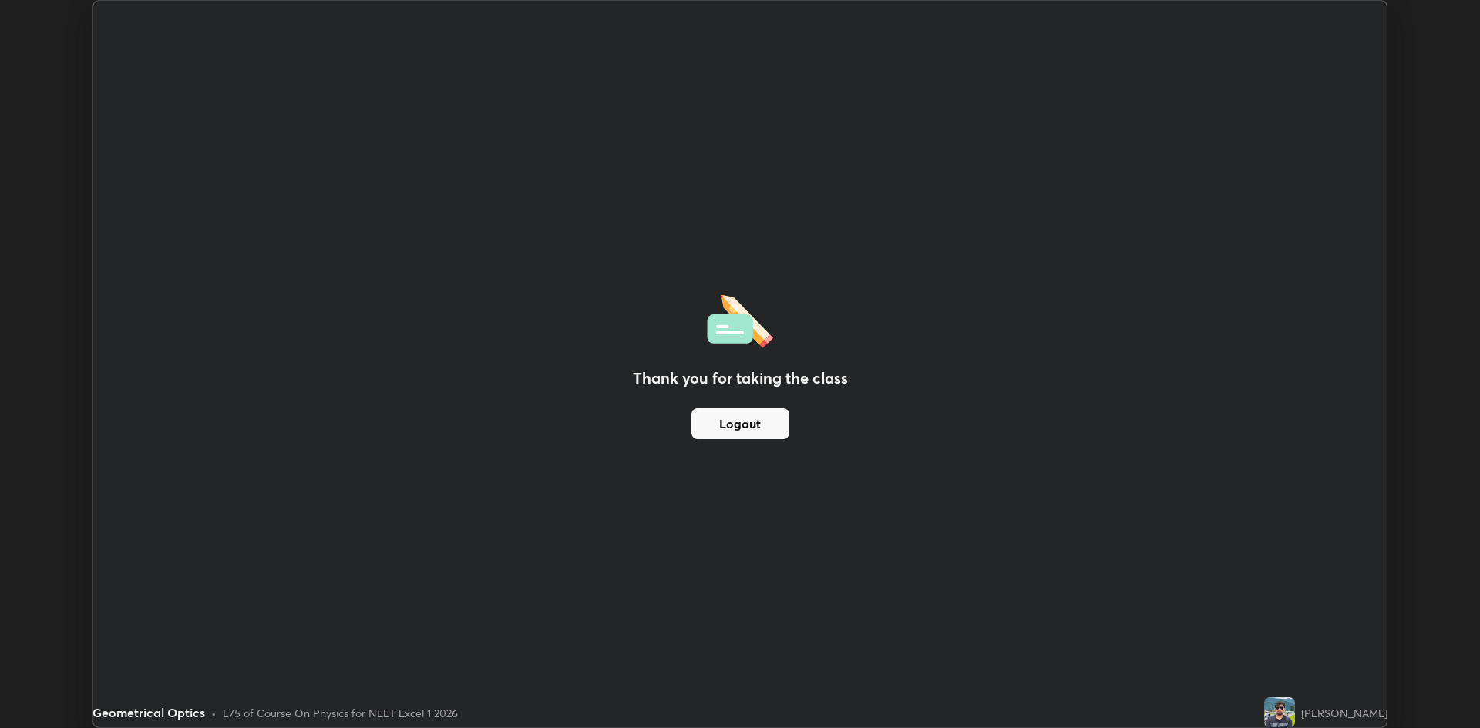
scroll to position [76344, 75593]
